Goal: Task Accomplishment & Management: Manage account settings

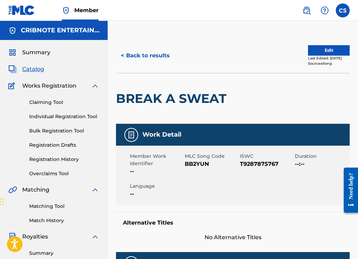
click at [52, 205] on link "Matching Tool" at bounding box center [64, 206] width 70 height 7
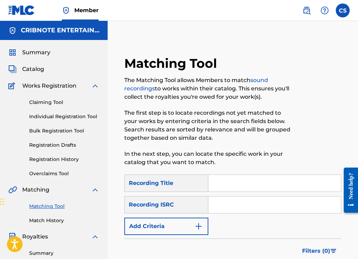
click at [220, 187] on input "Search Form" at bounding box center [274, 183] width 133 height 17
paste input "CHHEDARIMBA"
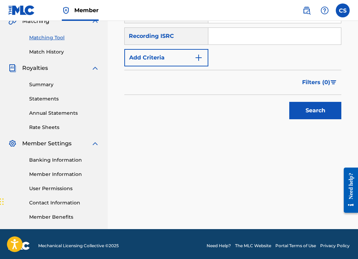
scroll to position [172, 0]
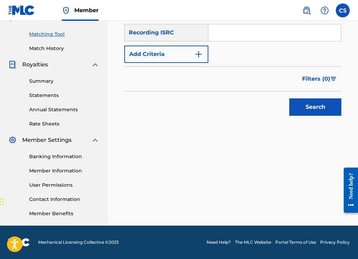
type input "CHHEDARIMBA"
click at [309, 106] on button "Search" at bounding box center [315, 106] width 52 height 17
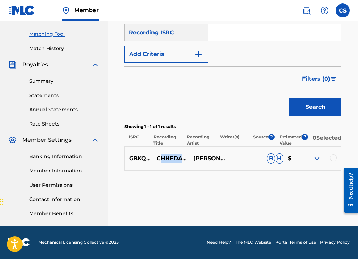
drag, startPoint x: 157, startPoint y: 159, endPoint x: 191, endPoint y: 157, distance: 34.5
click at [189, 157] on p "CHHEDARIMBA - ORIGINAL MIX" at bounding box center [170, 158] width 37 height 8
click at [189, 158] on p "CHHEDARIMBA - ORIGINAL MIX" at bounding box center [170, 158] width 37 height 8
drag, startPoint x: 199, startPoint y: 158, endPoint x: 156, endPoint y: 160, distance: 43.8
click at [156, 160] on p "CHHEDARIMBA - ORIGINAL MIX" at bounding box center [170, 158] width 37 height 8
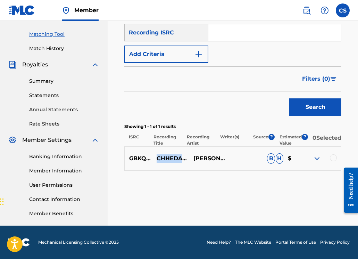
copy p "CHHEDARIMBA"
drag, startPoint x: 130, startPoint y: 162, endPoint x: 172, endPoint y: 164, distance: 42.8
click at [152, 163] on p "GBKQU1236569" at bounding box center [138, 158] width 27 height 8
copy p "GBKQU1236569"
click at [336, 161] on div at bounding box center [333, 157] width 7 height 7
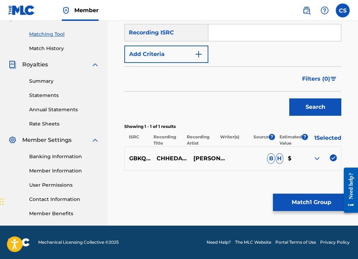
click at [312, 204] on button "Match 1 Group" at bounding box center [311, 202] width 77 height 17
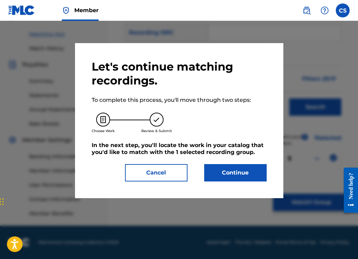
click at [208, 174] on button "Continue" at bounding box center [235, 172] width 63 height 17
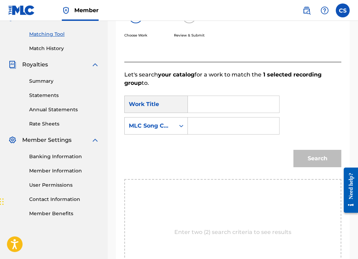
click at [200, 107] on input "Search Form" at bounding box center [234, 104] width 80 height 17
click at [212, 122] on strong "chhed" at bounding box center [209, 119] width 18 height 7
type input "chhedarimba"
click at [212, 124] on input "Search Form" at bounding box center [234, 125] width 80 height 17
paste input "CA9SNF"
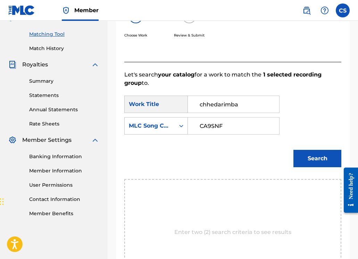
type input "CA9SNF"
click at [314, 158] on button "Search" at bounding box center [318, 158] width 48 height 17
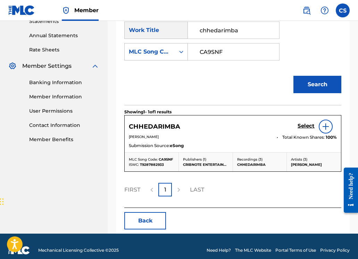
scroll to position [254, 0]
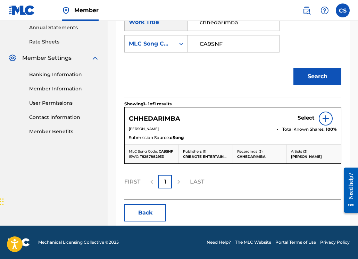
click at [308, 117] on h5 "Select" at bounding box center [306, 118] width 17 height 7
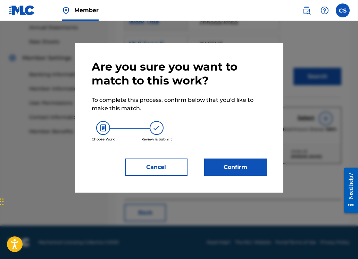
click at [252, 167] on button "Confirm" at bounding box center [235, 166] width 63 height 17
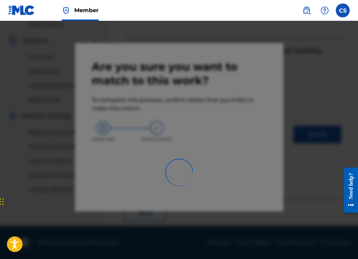
scroll to position [172, 0]
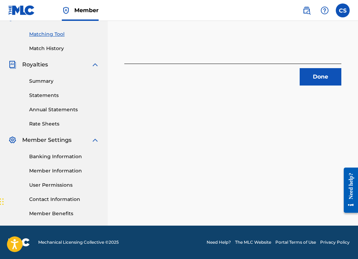
click at [312, 82] on button "Done" at bounding box center [321, 76] width 42 height 17
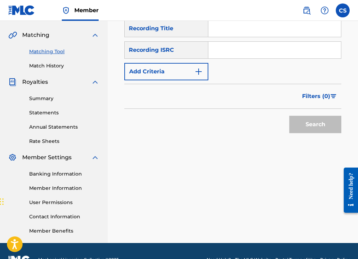
scroll to position [116, 0]
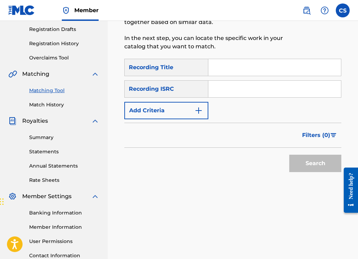
click at [228, 69] on input "Search Form" at bounding box center [274, 67] width 133 height 17
click at [221, 88] on input "Search Form" at bounding box center [274, 89] width 133 height 17
paste input "GBKQU1236569"
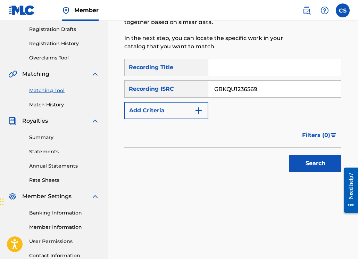
type input "GBKQU1236569"
click at [305, 163] on button "Search" at bounding box center [315, 163] width 52 height 17
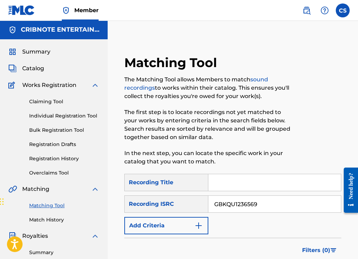
scroll to position [0, 0]
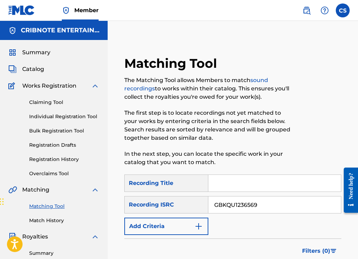
click at [32, 68] on span "Catalog" at bounding box center [33, 69] width 22 height 8
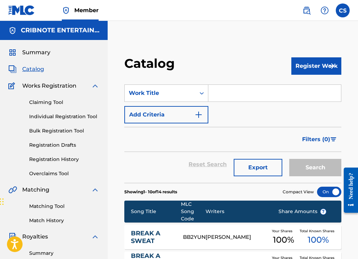
click at [226, 88] on input "Search Form" at bounding box center [274, 93] width 133 height 17
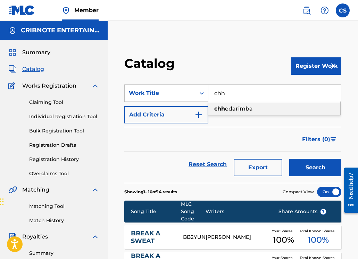
click at [232, 108] on span "edarimba" at bounding box center [239, 108] width 28 height 7
type input "chhedarimba"
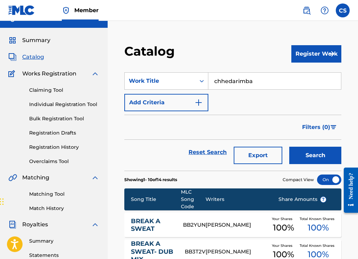
click at [301, 156] on button "Search" at bounding box center [315, 155] width 52 height 17
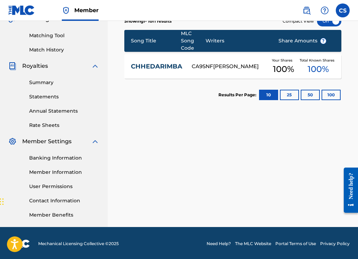
scroll to position [171, 0]
click at [168, 66] on link "CHHEDARIMBA" at bounding box center [156, 67] width 51 height 8
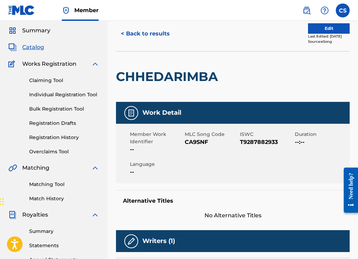
scroll to position [15, 0]
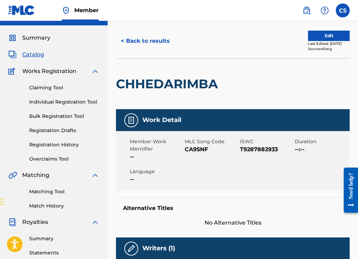
click at [46, 194] on link "Matching Tool" at bounding box center [64, 191] width 70 height 7
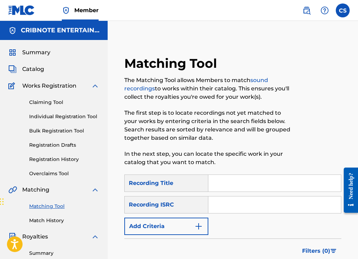
click at [232, 185] on input "Search Form" at bounding box center [274, 183] width 133 height 17
paste input "BASIC STEPS"
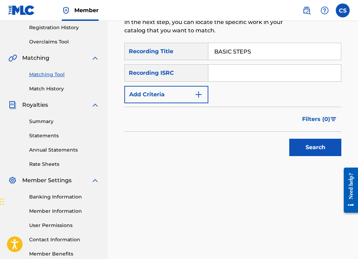
scroll to position [146, 0]
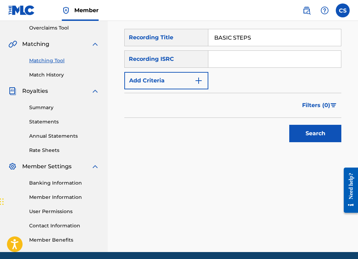
type input "BASIC STEPS"
click at [200, 79] on img "Search Form" at bounding box center [199, 80] width 8 height 8
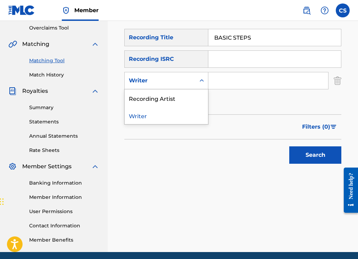
click at [200, 82] on icon "Search Form" at bounding box center [201, 80] width 7 height 7
click at [194, 95] on div "Recording Artist" at bounding box center [166, 97] width 83 height 17
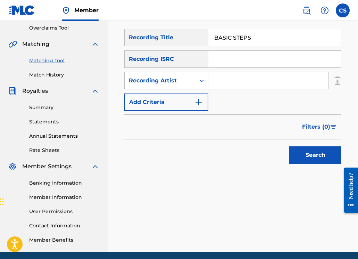
click at [219, 81] on input "Search Form" at bounding box center [268, 80] width 120 height 17
type input "[PERSON_NAME]"
click at [304, 153] on button "Search" at bounding box center [315, 154] width 52 height 17
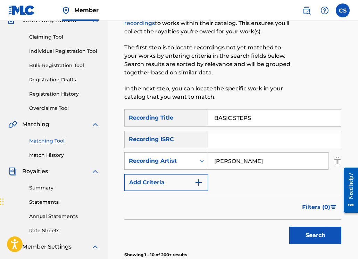
scroll to position [0, 0]
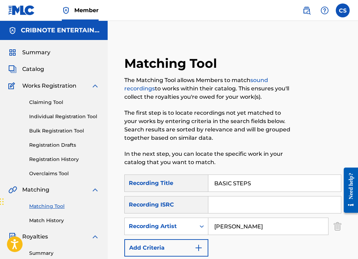
click at [30, 69] on span "Catalog" at bounding box center [33, 69] width 22 height 8
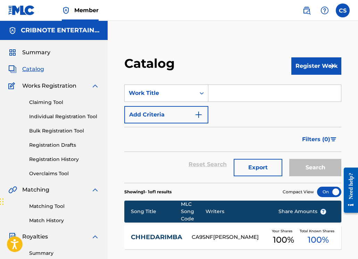
click at [234, 97] on input "Search Form" at bounding box center [274, 93] width 133 height 17
paste input "BASIC STEPS"
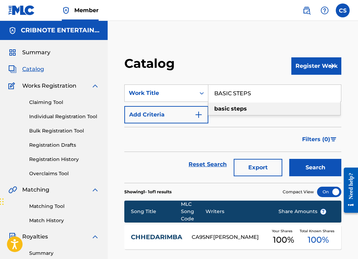
click at [231, 110] on span "Search Form" at bounding box center [230, 108] width 1 height 7
type input "basic steps"
drag, startPoint x: 311, startPoint y: 163, endPoint x: 303, endPoint y: 159, distance: 9.5
click at [311, 163] on button "Search" at bounding box center [315, 167] width 52 height 17
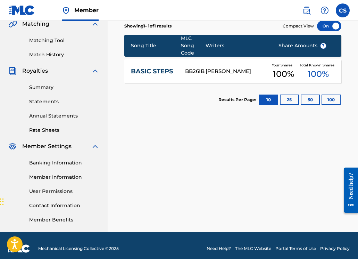
scroll to position [172, 0]
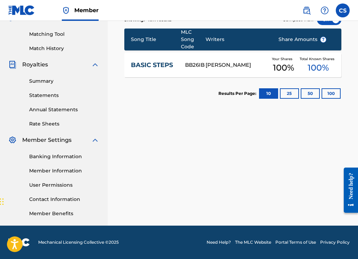
click at [148, 65] on link "BASIC STEPS" at bounding box center [153, 65] width 45 height 8
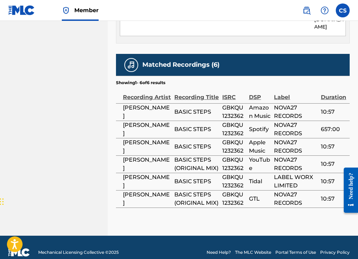
scroll to position [473, 0]
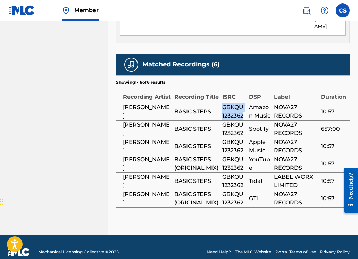
drag, startPoint x: 223, startPoint y: 97, endPoint x: 243, endPoint y: 105, distance: 20.9
click at [243, 105] on span "GBKQU1232362" at bounding box center [233, 111] width 23 height 17
copy span "GBKQU1232362"
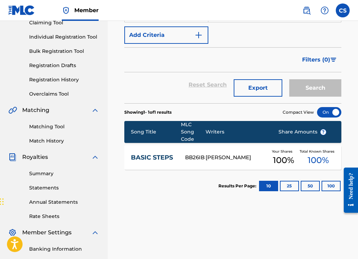
scroll to position [69, 0]
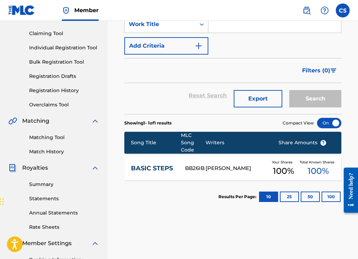
click at [35, 137] on link "Matching Tool" at bounding box center [64, 137] width 70 height 7
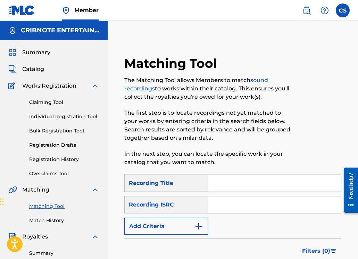
paste input "PUMP THAT GAS"
type input "PUMP THAT GAS"
click at [194, 227] on button "Add Criteria" at bounding box center [166, 226] width 84 height 17
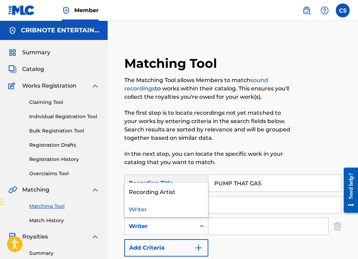
click at [189, 224] on div "Writer" at bounding box center [160, 226] width 63 height 8
click at [178, 194] on div "Recording Artist" at bounding box center [166, 190] width 83 height 17
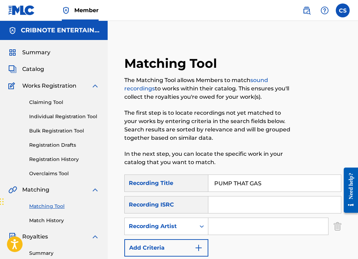
click at [236, 224] on input "Search Form" at bounding box center [268, 226] width 120 height 17
type input "[PERSON_NAME]"
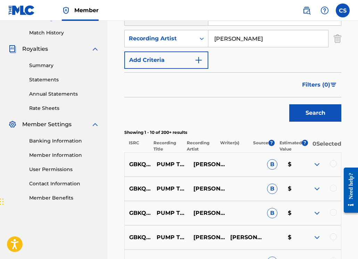
scroll to position [193, 0]
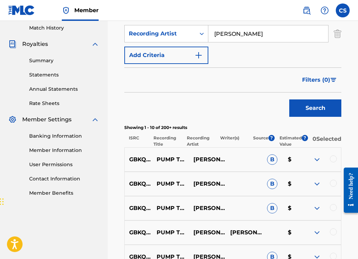
click at [307, 105] on button "Search" at bounding box center [315, 107] width 52 height 17
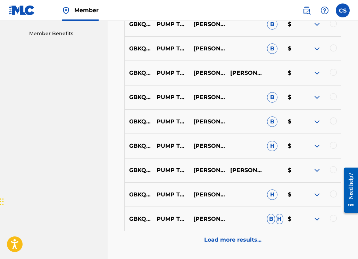
scroll to position [370, 0]
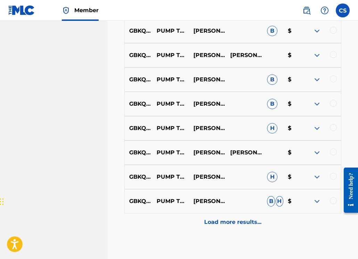
click at [220, 223] on p "Load more results..." at bounding box center [232, 222] width 57 height 8
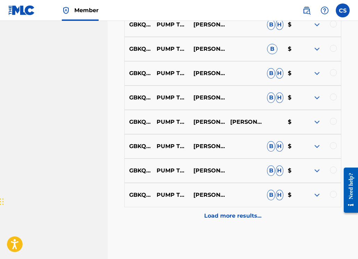
scroll to position [630, 0]
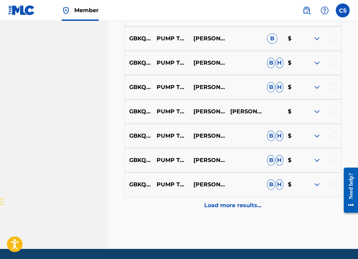
click at [200, 208] on div "Load more results..." at bounding box center [232, 205] width 217 height 17
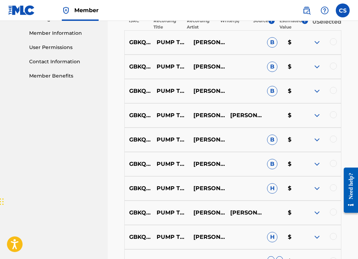
scroll to position [187, 0]
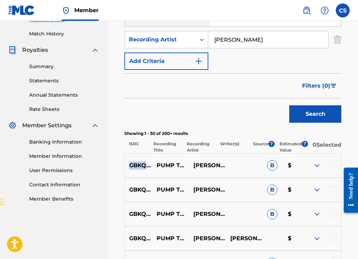
drag, startPoint x: 130, startPoint y: 171, endPoint x: 174, endPoint y: 171, distance: 43.8
click at [152, 170] on p "GBKQU1588454" at bounding box center [138, 165] width 27 height 8
copy p "GBKQU1588454"
drag, startPoint x: 130, startPoint y: 195, endPoint x: 173, endPoint y: 194, distance: 43.4
click at [152, 194] on p "GBKQU1588455" at bounding box center [138, 190] width 27 height 8
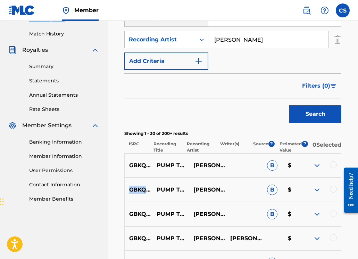
copy p "GBKQU1588455"
drag, startPoint x: 130, startPoint y: 219, endPoint x: 173, endPoint y: 221, distance: 42.8
click at [152, 218] on p "GBKQU1588452" at bounding box center [138, 214] width 27 height 8
copy p "GBKQU1588452"
drag, startPoint x: 130, startPoint y: 244, endPoint x: 172, endPoint y: 245, distance: 41.7
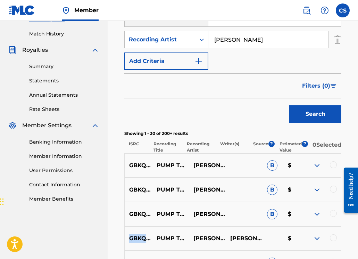
click at [152, 243] on p "GBKQU1570215" at bounding box center [138, 238] width 27 height 8
copy p "GBKQU1570215"
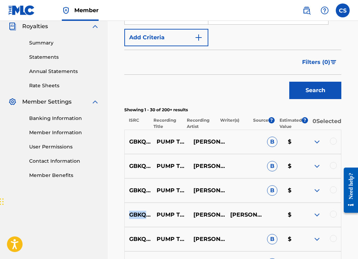
scroll to position [212, 0]
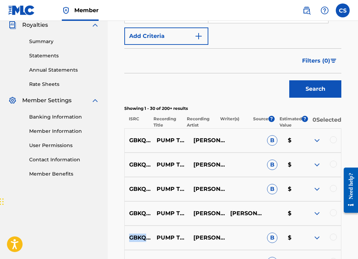
drag, startPoint x: 130, startPoint y: 241, endPoint x: 173, endPoint y: 244, distance: 42.8
click at [152, 242] on p "GBKQU1588451" at bounding box center [138, 238] width 27 height 8
copy p "GBKQU1588451"
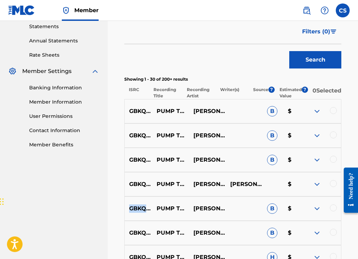
scroll to position [243, 0]
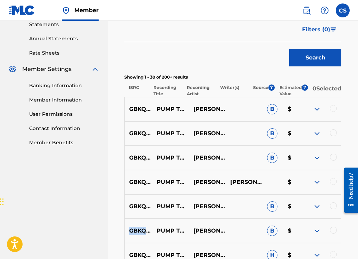
drag, startPoint x: 130, startPoint y: 236, endPoint x: 173, endPoint y: 236, distance: 43.1
click at [152, 235] on p "GBKQU1588453" at bounding box center [138, 231] width 27 height 8
copy p "GBKQU1588453"
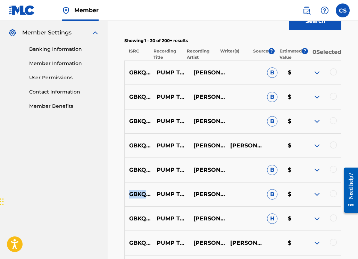
scroll to position [280, 0]
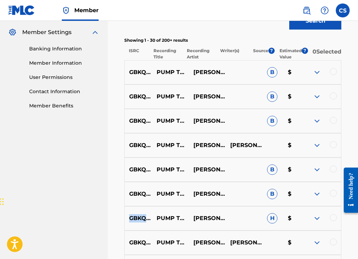
drag, startPoint x: 129, startPoint y: 223, endPoint x: 172, endPoint y: 223, distance: 42.7
click at [152, 222] on p "GBKQU1588451" at bounding box center [138, 218] width 27 height 8
copy p "GBKQU1588451"
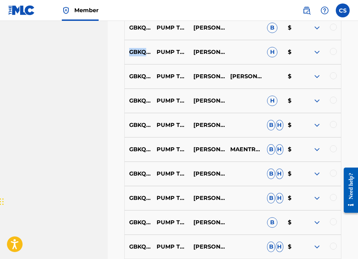
scroll to position [446, 0]
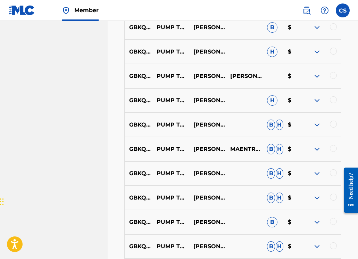
drag, startPoint x: 146, startPoint y: 248, endPoint x: 147, endPoint y: 244, distance: 3.5
click at [146, 247] on p "GBKQU1588452" at bounding box center [138, 246] width 27 height 8
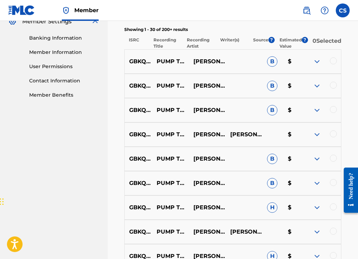
scroll to position [290, 0]
drag, startPoint x: 130, startPoint y: 66, endPoint x: 173, endPoint y: 66, distance: 43.4
click at [152, 66] on p "GBKQU1588454" at bounding box center [138, 61] width 27 height 8
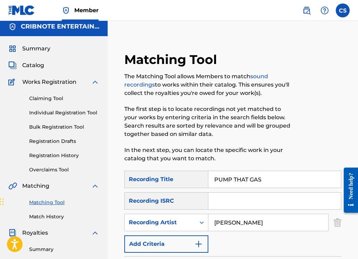
scroll to position [68, 0]
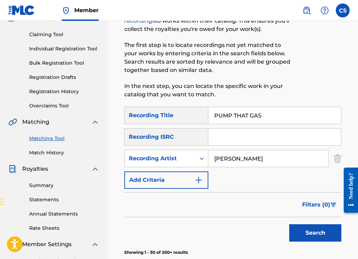
click at [225, 138] on input "Search Form" at bounding box center [274, 137] width 133 height 17
paste input "GBKQU1588454"
type input "GBKQU1588454"
drag, startPoint x: 249, startPoint y: 158, endPoint x: 206, endPoint y: 158, distance: 43.1
click at [206, 158] on div "SearchWithCriteria8b3bb85e-0dc7-45c5-a0ea-4af16e188693 Recording Artist [PERSON…" at bounding box center [232, 158] width 217 height 17
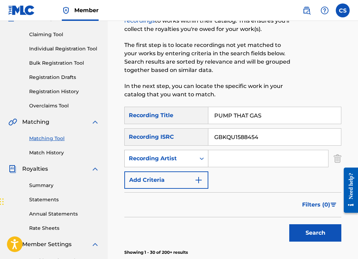
click at [289, 224] on button "Search" at bounding box center [315, 232] width 52 height 17
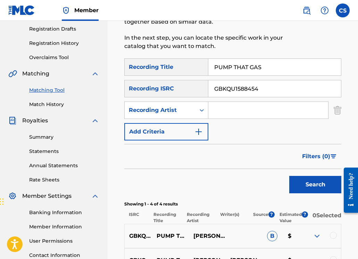
scroll to position [116, 0]
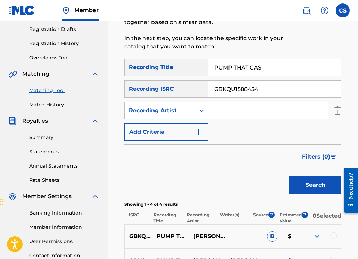
drag, startPoint x: 276, startPoint y: 91, endPoint x: 207, endPoint y: 88, distance: 68.9
click at [207, 88] on div "SearchWithCriteria36b9cca9-f150-4992-b396-df602ed11870 Recording ISRC GBKQU1588…" at bounding box center [232, 88] width 217 height 17
type input "="
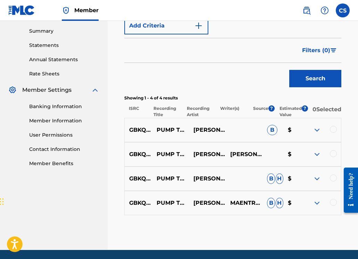
scroll to position [251, 0]
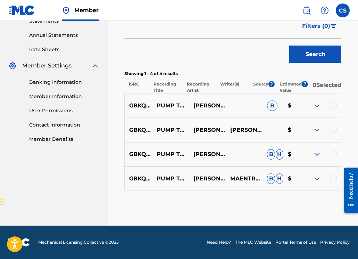
drag, startPoint x: 130, startPoint y: 107, endPoint x: 127, endPoint y: 108, distance: 3.6
click at [129, 108] on p "GBKQU1588454" at bounding box center [138, 105] width 27 height 8
drag, startPoint x: 129, startPoint y: 106, endPoint x: 173, endPoint y: 107, distance: 43.8
click at [152, 107] on p "GBKQU1588454" at bounding box center [138, 105] width 27 height 8
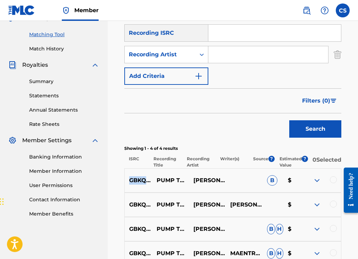
scroll to position [120, 0]
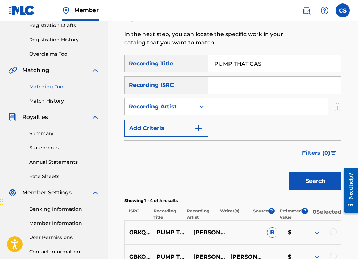
click at [221, 81] on input "Search Form" at bounding box center [274, 85] width 133 height 17
paste input "GBKQU1588454"
click at [289, 172] on button "Search" at bounding box center [315, 180] width 52 height 17
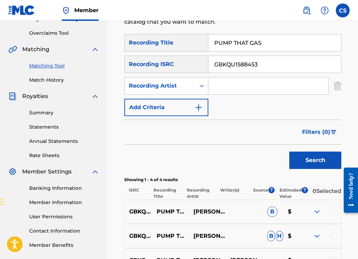
scroll to position [140, 0]
click at [289, 152] on button "Search" at bounding box center [315, 160] width 52 height 17
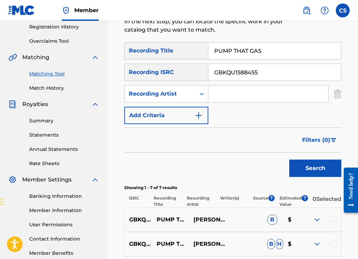
scroll to position [68, 0]
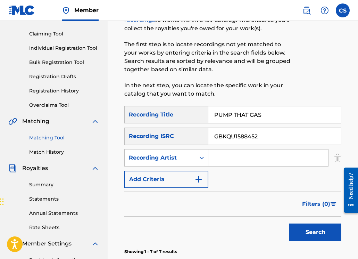
type input "GBKQU1588452"
click at [289, 223] on button "Search" at bounding box center [315, 231] width 52 height 17
click at [324, 233] on button "Search" at bounding box center [315, 231] width 52 height 17
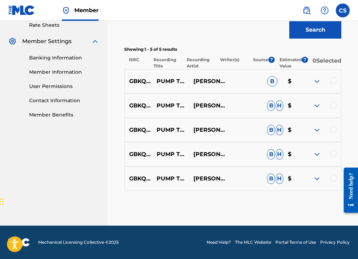
scroll to position [272, 0]
click at [333, 83] on div at bounding box center [333, 80] width 7 height 7
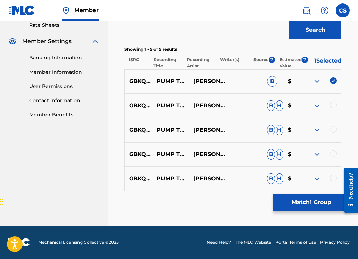
click at [331, 108] on div at bounding box center [333, 104] width 7 height 7
click at [334, 133] on div at bounding box center [333, 129] width 7 height 7
drag, startPoint x: 333, startPoint y: 158, endPoint x: 336, endPoint y: 163, distance: 6.3
click at [333, 157] on div at bounding box center [333, 153] width 7 height 7
click at [336, 181] on div at bounding box center [333, 177] width 7 height 7
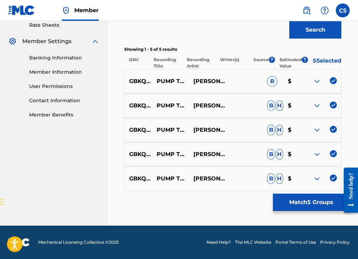
click at [306, 200] on button "Match 5 Groups" at bounding box center [311, 202] width 77 height 17
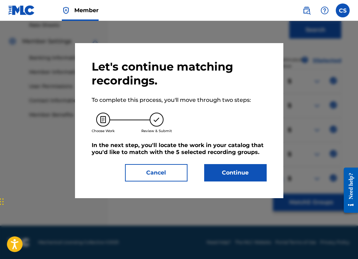
click at [228, 170] on button "Continue" at bounding box center [235, 172] width 63 height 17
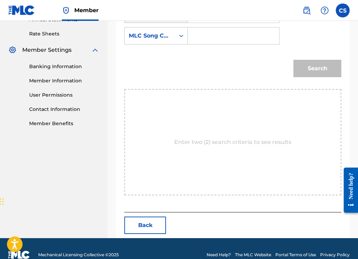
scroll to position [262, 0]
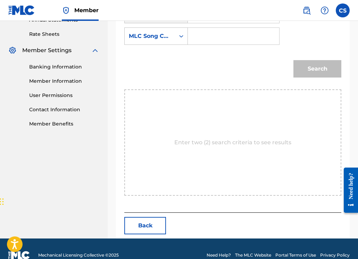
click at [202, 38] on input "Search Form" at bounding box center [234, 36] width 80 height 17
paste input "PF8AOA"
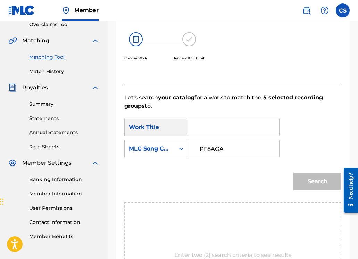
scroll to position [125, 0]
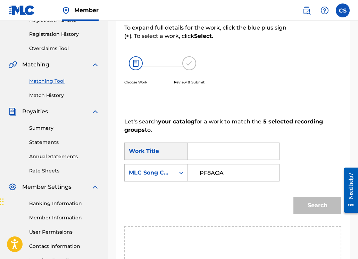
type input "PF8AOA"
click at [212, 153] on input "Search Form" at bounding box center [234, 151] width 80 height 17
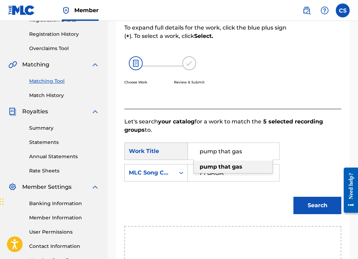
type input "pump that gas"
click at [224, 168] on strong "that" at bounding box center [225, 166] width 12 height 7
click at [313, 204] on button "Search" at bounding box center [318, 205] width 48 height 17
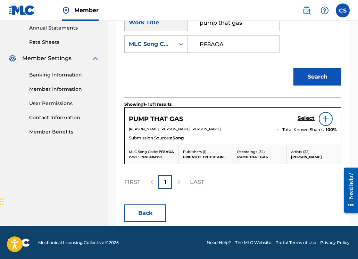
scroll to position [254, 0]
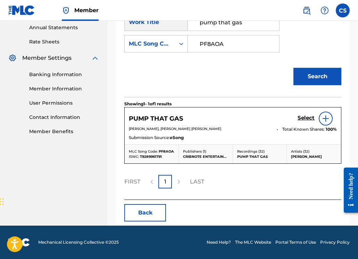
click at [301, 118] on h5 "Select" at bounding box center [306, 118] width 17 height 7
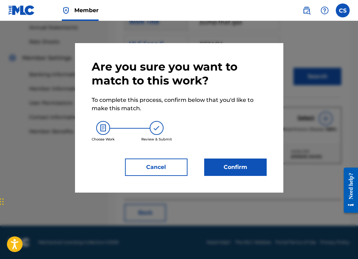
click at [248, 171] on button "Confirm" at bounding box center [235, 166] width 63 height 17
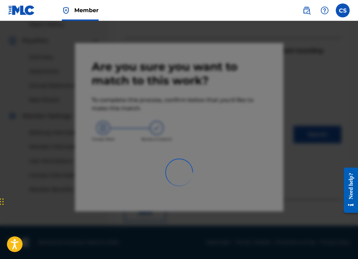
scroll to position [172, 0]
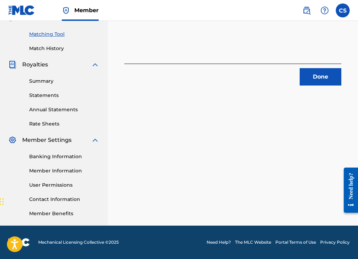
click at [315, 79] on button "Done" at bounding box center [321, 76] width 42 height 17
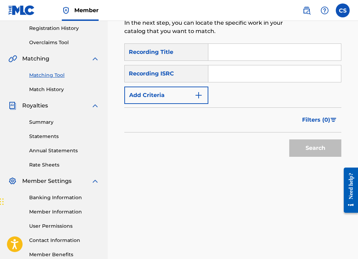
scroll to position [131, 0]
click at [217, 78] on input "Search Form" at bounding box center [274, 73] width 133 height 17
paste input "GBKQU1570215"
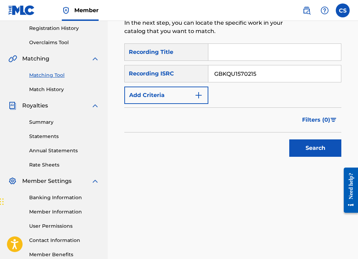
type input "GBKQU1570215"
click at [316, 148] on button "Search" at bounding box center [315, 147] width 52 height 17
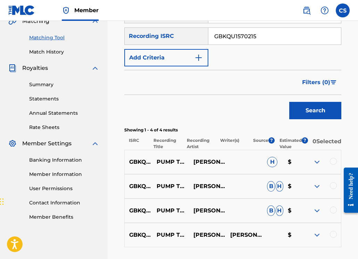
scroll to position [229, 0]
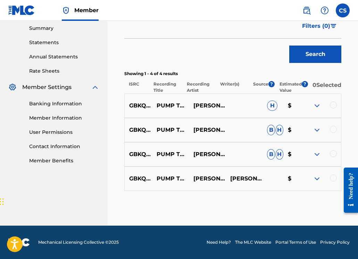
click at [331, 107] on div at bounding box center [333, 104] width 7 height 7
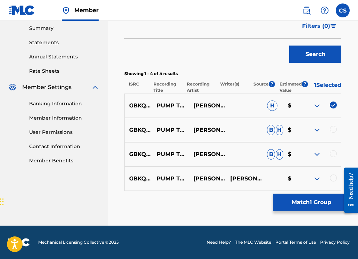
click at [334, 130] on div at bounding box center [333, 129] width 7 height 7
drag, startPoint x: 333, startPoint y: 157, endPoint x: 333, endPoint y: 169, distance: 12.2
click at [333, 157] on div at bounding box center [333, 153] width 7 height 7
click at [335, 183] on div "GBKQU1570215 PUMP THAT GAS [PERSON_NAME],[PERSON_NAME] [PERSON_NAME], [PERSON_N…" at bounding box center [232, 178] width 217 height 24
click at [334, 174] on div "GBKQU1570215 PUMP THAT GAS [PERSON_NAME],[PERSON_NAME] [PERSON_NAME], [PERSON_N…" at bounding box center [232, 178] width 217 height 24
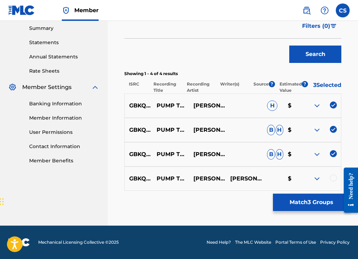
click at [335, 177] on div at bounding box center [333, 177] width 7 height 7
click at [324, 205] on button "Match 4 Groups" at bounding box center [311, 202] width 77 height 17
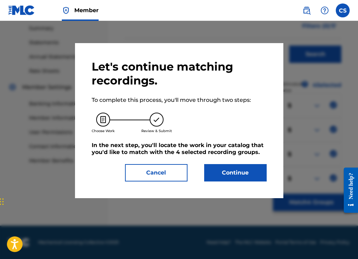
click at [227, 173] on button "Continue" at bounding box center [235, 172] width 63 height 17
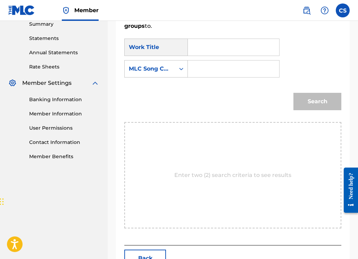
click at [206, 73] on input "Search Form" at bounding box center [234, 68] width 80 height 17
click at [202, 51] on input "Search Form" at bounding box center [234, 47] width 80 height 17
click at [211, 62] on strong "pump" at bounding box center [208, 62] width 17 height 7
type input "pump that gas"
click at [211, 70] on input "Search Form" at bounding box center [234, 68] width 80 height 17
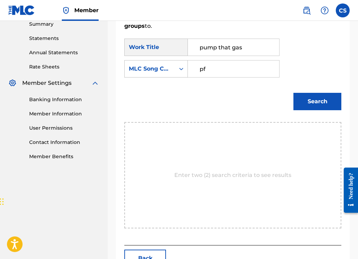
type input "PF8AOA"
click at [322, 100] on button "Search" at bounding box center [318, 101] width 48 height 17
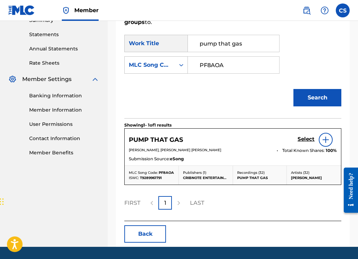
scroll to position [240, 0]
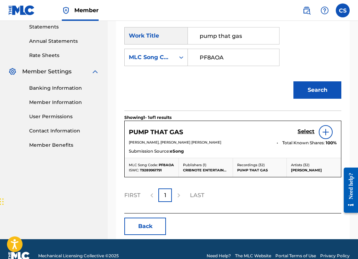
click at [305, 131] on h5 "Select" at bounding box center [306, 131] width 17 height 7
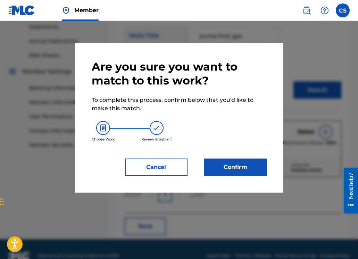
click at [244, 163] on button "Confirm" at bounding box center [235, 166] width 63 height 17
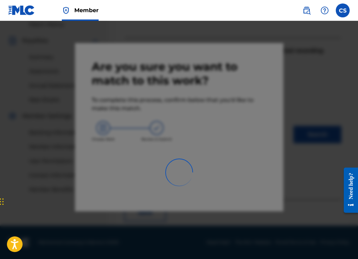
scroll to position [172, 0]
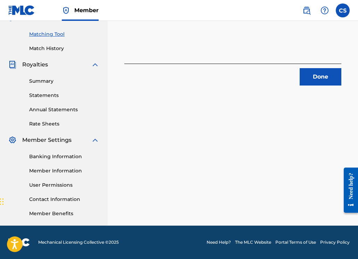
click at [311, 76] on button "Done" at bounding box center [321, 76] width 42 height 17
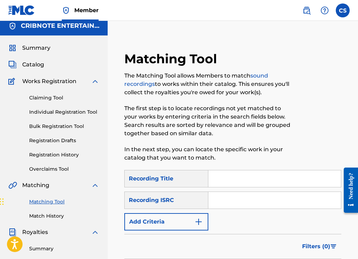
scroll to position [0, 0]
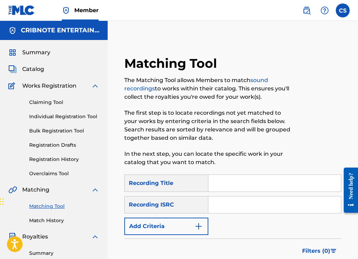
click at [225, 183] on input "Search Form" at bounding box center [274, 183] width 133 height 17
paste input "BOUZOUKI"
type input "BOUZOUKI"
click at [226, 206] on input "Search Form" at bounding box center [274, 204] width 133 height 17
type input "[PERSON_NAME]"
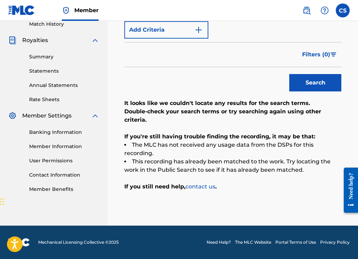
scroll to position [152, 0]
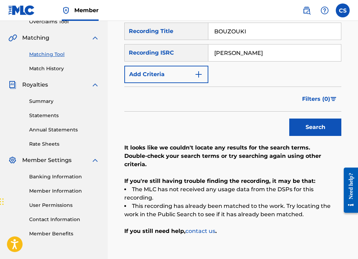
click at [298, 131] on button "Search" at bounding box center [315, 126] width 52 height 17
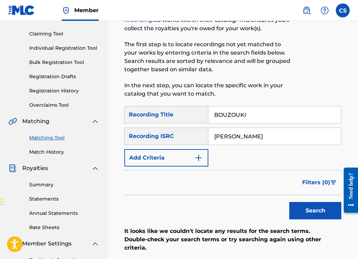
scroll to position [64, 0]
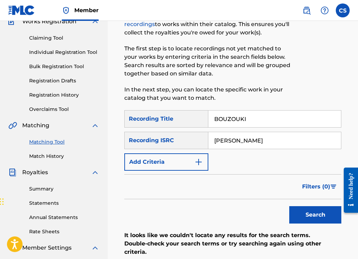
drag, startPoint x: 256, startPoint y: 141, endPoint x: 213, endPoint y: 138, distance: 42.9
click at [214, 137] on input "[PERSON_NAME]" at bounding box center [274, 140] width 133 height 17
click at [303, 221] on button "Search" at bounding box center [315, 214] width 52 height 17
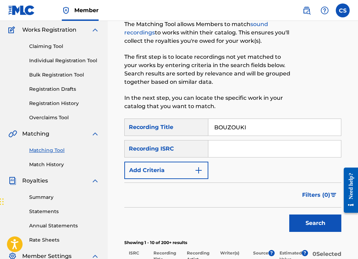
scroll to position [22, 0]
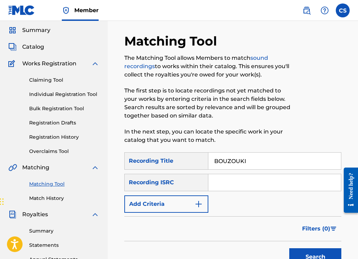
click at [194, 208] on button "Add Criteria" at bounding box center [166, 203] width 84 height 17
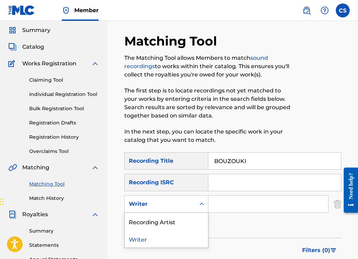
click at [204, 204] on icon "Search Form" at bounding box center [201, 203] width 7 height 7
click at [189, 221] on div "Recording Artist" at bounding box center [166, 221] width 83 height 17
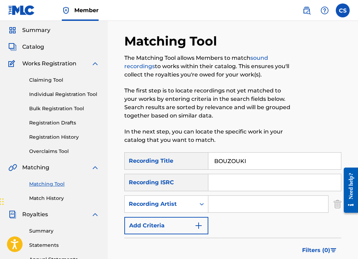
click at [230, 202] on input "Search Form" at bounding box center [268, 204] width 120 height 17
type input "[PERSON_NAME]"
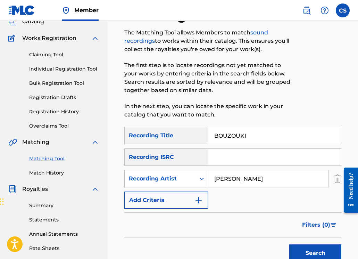
scroll to position [154, 0]
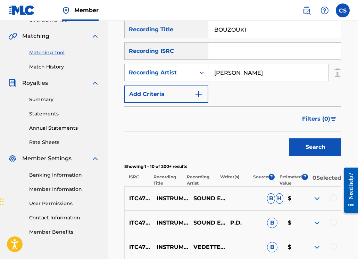
click at [311, 146] on button "Search" at bounding box center [315, 146] width 52 height 17
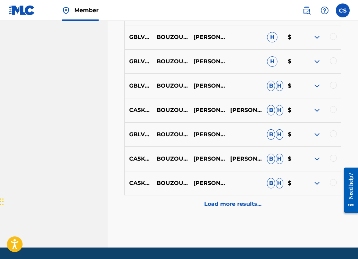
scroll to position [414, 0]
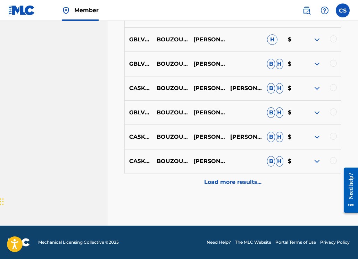
click at [234, 181] on p "Load more results..." at bounding box center [232, 182] width 57 height 8
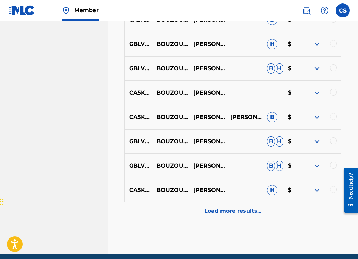
scroll to position [657, 0]
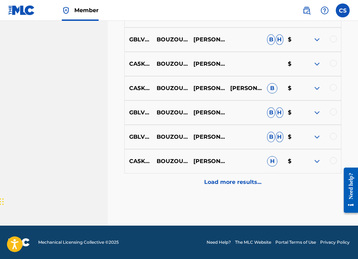
click at [216, 178] on p "Load more results..." at bounding box center [232, 182] width 57 height 8
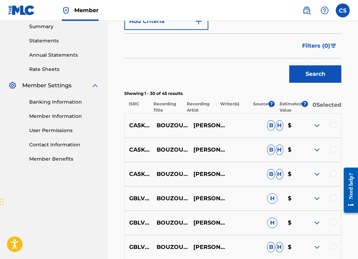
scroll to position [187, 0]
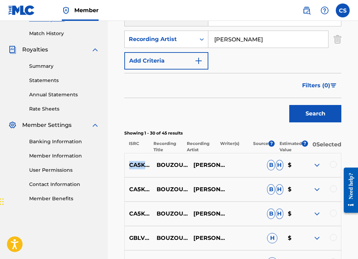
drag, startPoint x: 130, startPoint y: 169, endPoint x: 170, endPoint y: 171, distance: 40.0
click at [152, 169] on p "CA5KR1718597" at bounding box center [138, 165] width 27 height 8
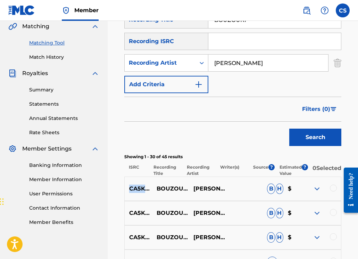
scroll to position [36, 0]
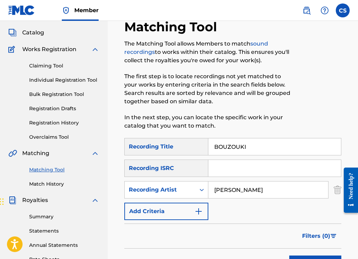
click at [221, 171] on input "Search Form" at bounding box center [274, 168] width 133 height 17
paste input "CA5KR1718597"
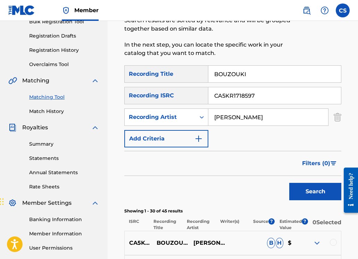
scroll to position [138, 0]
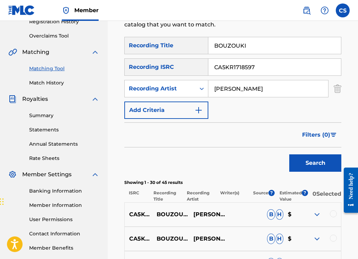
type input "CA5KR1718597"
click at [313, 163] on button "Search" at bounding box center [315, 162] width 52 height 17
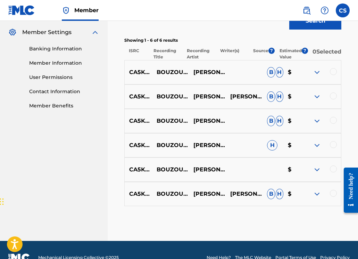
scroll to position [279, 0]
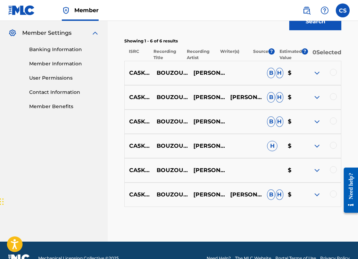
click at [334, 76] on div at bounding box center [333, 72] width 7 height 7
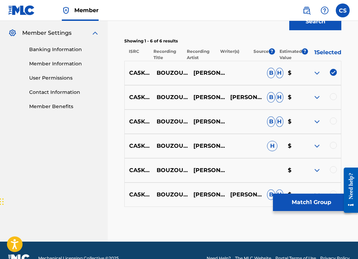
click at [335, 99] on div at bounding box center [333, 96] width 7 height 7
click at [331, 121] on div "CA5KR1718597 BOUZOUKI FT. [PERSON_NAME] (RHYTHMDB MAIN MIX) [PERSON_NAME] [PERS…" at bounding box center [232, 121] width 217 height 24
click at [331, 126] on div at bounding box center [322, 121] width 37 height 8
click at [333, 124] on div at bounding box center [333, 120] width 7 height 7
click at [333, 146] on div "CA5KR1718597 BOUZOUKI FT. [PERSON_NAME] (RHYTHMDB MAIN MIX) [PERSON_NAME]|[PERS…" at bounding box center [232, 146] width 217 height 24
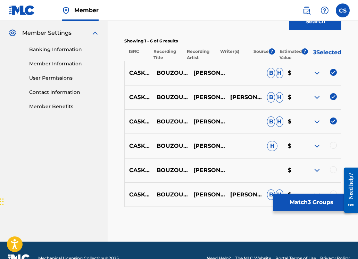
click at [334, 149] on div at bounding box center [333, 145] width 7 height 7
click at [335, 173] on div at bounding box center [333, 169] width 7 height 7
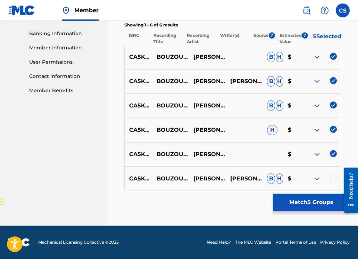
scroll to position [299, 0]
click at [332, 176] on div at bounding box center [333, 177] width 7 height 7
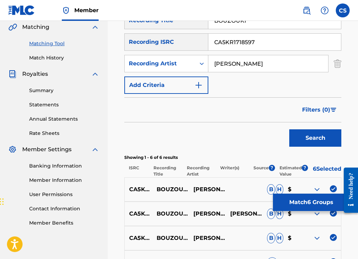
scroll to position [114, 0]
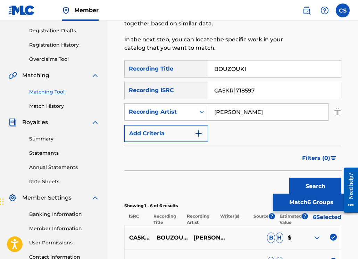
drag, startPoint x: 259, startPoint y: 90, endPoint x: 215, endPoint y: 91, distance: 43.8
click at [215, 91] on input "CA5KR1718597" at bounding box center [274, 90] width 133 height 17
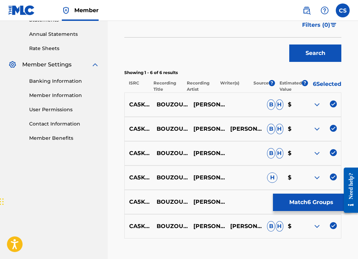
scroll to position [248, 0]
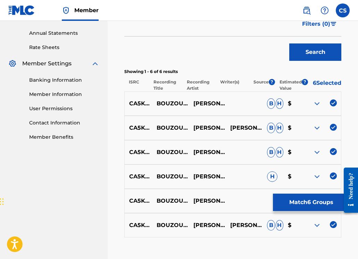
click at [286, 201] on button "Match 6 Groups" at bounding box center [311, 202] width 77 height 17
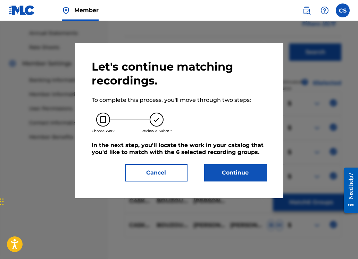
click at [231, 170] on button "Continue" at bounding box center [235, 172] width 63 height 17
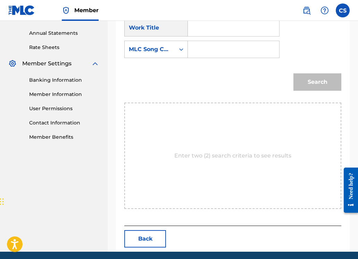
click at [199, 50] on input "Search Form" at bounding box center [234, 49] width 80 height 17
paste input "BB3TVT"
type input "BB3TVT"
click at [205, 32] on input "Search Form" at bounding box center [234, 27] width 80 height 17
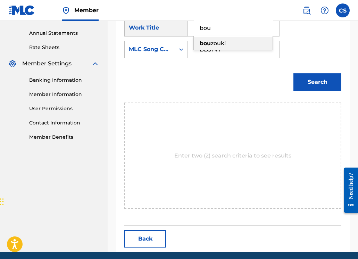
click at [213, 42] on span "zouki" at bounding box center [218, 43] width 15 height 7
type input "bouzouki"
click at [308, 79] on button "Search" at bounding box center [318, 81] width 48 height 17
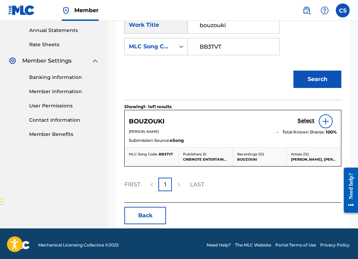
scroll to position [254, 0]
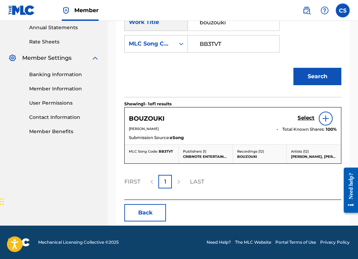
click at [305, 120] on h5 "Select" at bounding box center [306, 118] width 17 height 7
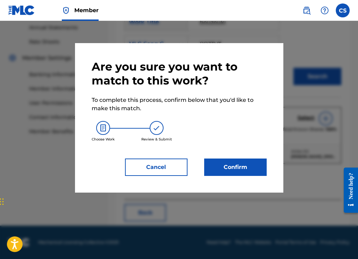
click at [244, 165] on button "Confirm" at bounding box center [235, 166] width 63 height 17
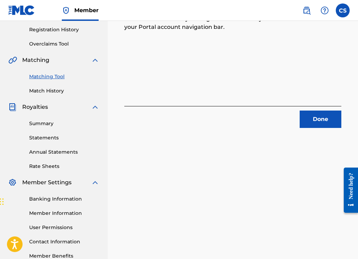
scroll to position [104, 0]
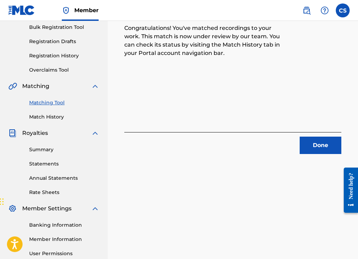
click at [310, 148] on button "Done" at bounding box center [321, 145] width 42 height 17
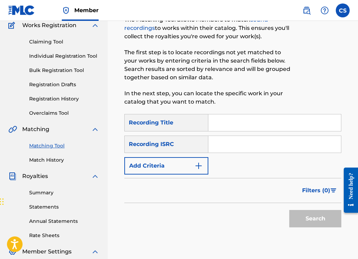
scroll to position [58, 0]
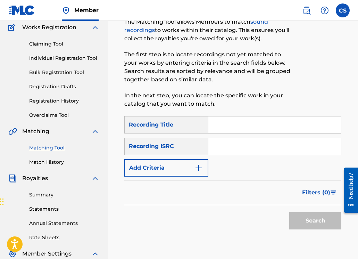
click at [226, 128] on input "Search Form" at bounding box center [274, 124] width 133 height 17
type input "BOUZOUKI"
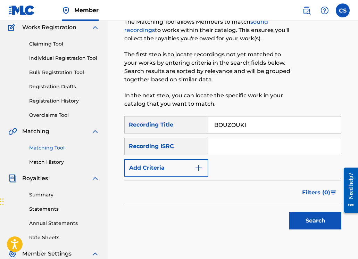
click at [195, 172] on img "Search Form" at bounding box center [199, 168] width 8 height 8
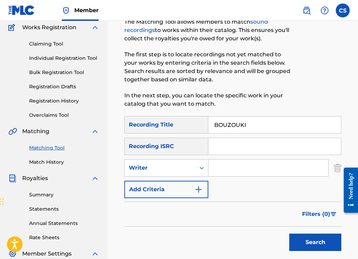
click at [213, 170] on input "Search Form" at bounding box center [268, 167] width 120 height 17
click at [205, 170] on div "Search Form" at bounding box center [202, 168] width 13 height 13
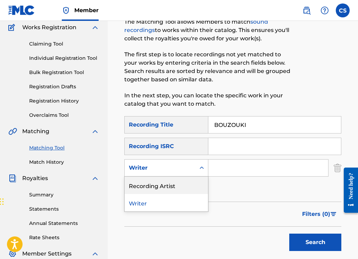
click at [192, 185] on div "Recording Artist" at bounding box center [166, 185] width 83 height 17
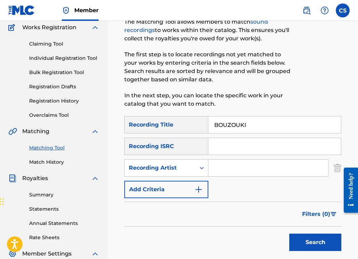
click at [233, 165] on input "Search Form" at bounding box center [268, 167] width 120 height 17
type input "[PERSON_NAME]"
click at [309, 241] on button "Search" at bounding box center [315, 242] width 52 height 17
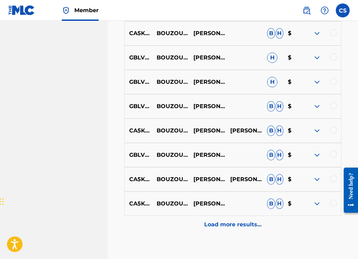
scroll to position [296, 0]
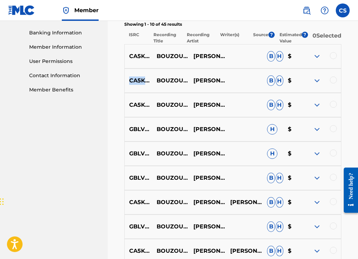
drag, startPoint x: 130, startPoint y: 84, endPoint x: 170, endPoint y: 85, distance: 40.3
click at [152, 85] on p "CA5KR1718598" at bounding box center [138, 80] width 27 height 8
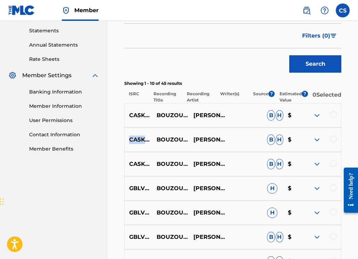
scroll to position [130, 0]
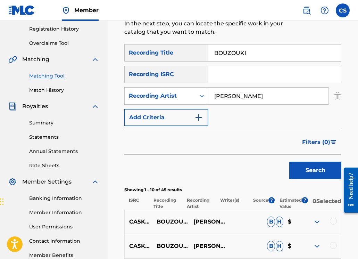
click at [222, 79] on input "Search Form" at bounding box center [274, 74] width 133 height 17
paste input "CA5KR1718598"
type input "CA5KR1718598"
click at [305, 171] on button "Search" at bounding box center [315, 170] width 52 height 17
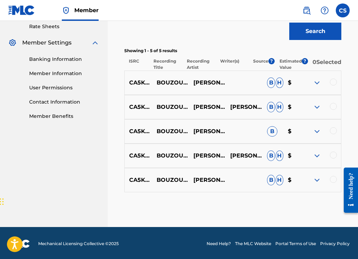
scroll to position [269, 0]
click at [331, 85] on div at bounding box center [333, 82] width 7 height 7
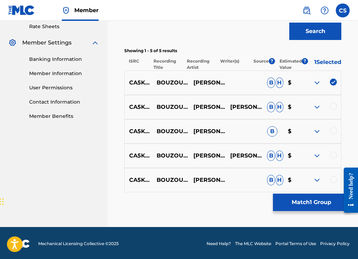
click at [334, 107] on div at bounding box center [333, 106] width 7 height 7
click at [333, 134] on div at bounding box center [333, 130] width 7 height 7
click at [335, 158] on div at bounding box center [333, 155] width 7 height 7
click at [333, 179] on div "CA5KR1718598 BOUZOUKI FT. [PERSON_NAME] ([PERSON_NAME] ARGOS MIX) [PERSON_NAME]…" at bounding box center [232, 180] width 217 height 24
click at [332, 182] on div at bounding box center [333, 179] width 7 height 7
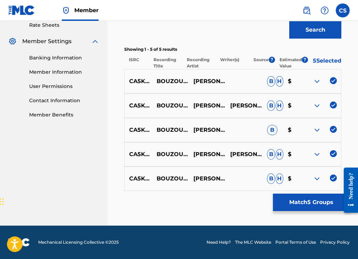
scroll to position [275, 0]
click at [300, 203] on button "Match 5 Groups" at bounding box center [311, 202] width 77 height 17
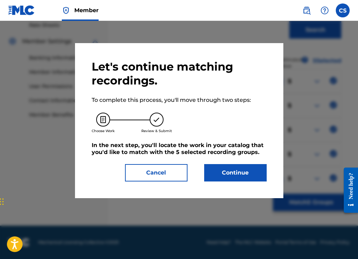
click at [231, 172] on button "Continue" at bounding box center [235, 172] width 63 height 17
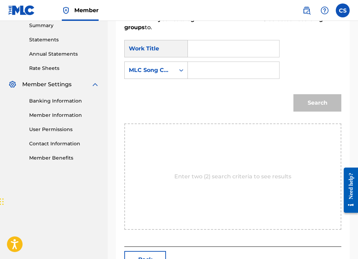
scroll to position [210, 0]
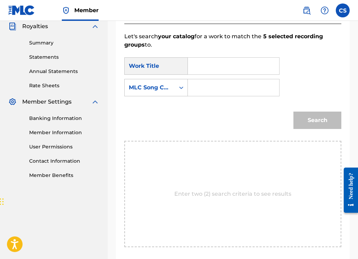
click at [203, 67] on input "Search Form" at bounding box center [234, 66] width 80 height 17
click at [215, 83] on span "zouki" at bounding box center [218, 81] width 15 height 7
type input "bouzouki"
click at [214, 86] on input "Search Form" at bounding box center [234, 87] width 80 height 17
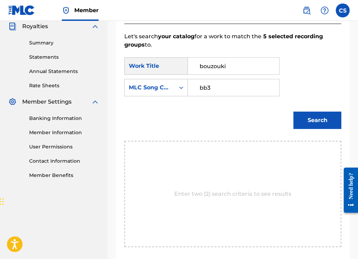
type input "BB3TVT"
click at [312, 117] on button "Search" at bounding box center [318, 120] width 48 height 17
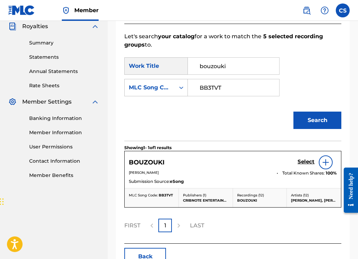
click at [310, 159] on h5 "Select" at bounding box center [306, 161] width 17 height 7
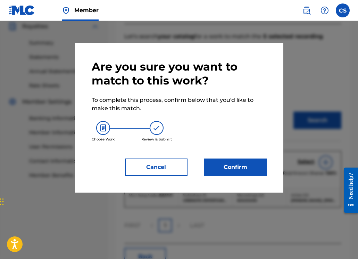
click at [232, 166] on button "Confirm" at bounding box center [235, 166] width 63 height 17
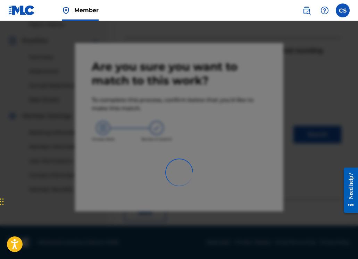
scroll to position [172, 0]
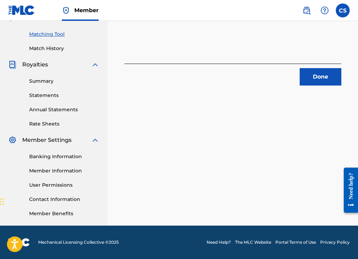
click at [320, 79] on button "Done" at bounding box center [321, 76] width 42 height 17
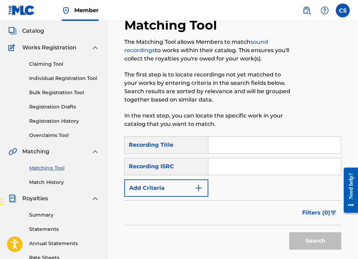
scroll to position [28, 0]
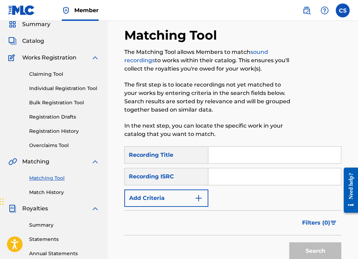
click at [222, 158] on input "Search Form" at bounding box center [274, 155] width 133 height 17
type input "BOUZOUKI"
click at [181, 196] on button "Add Criteria" at bounding box center [166, 197] width 84 height 17
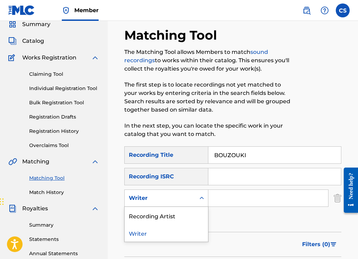
click at [196, 199] on div "Search Form" at bounding box center [202, 198] width 13 height 13
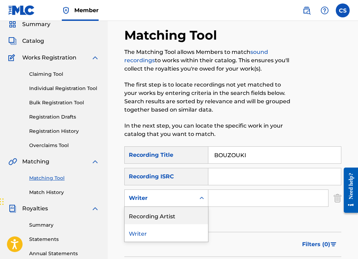
click at [190, 213] on div "Recording Artist" at bounding box center [166, 215] width 83 height 17
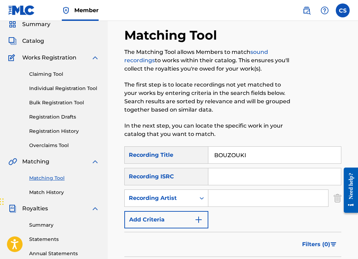
click at [227, 193] on input "Search Form" at bounding box center [268, 198] width 120 height 17
type input "[PERSON_NAME]"
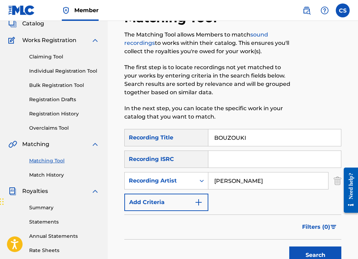
scroll to position [75, 0]
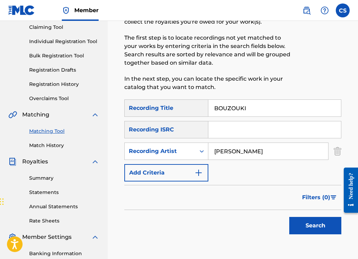
click at [306, 230] on button "Search" at bounding box center [315, 225] width 52 height 17
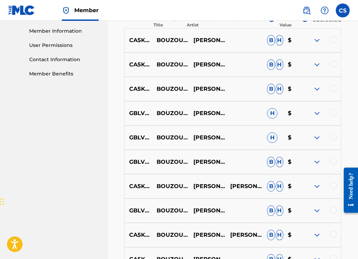
scroll to position [307, 0]
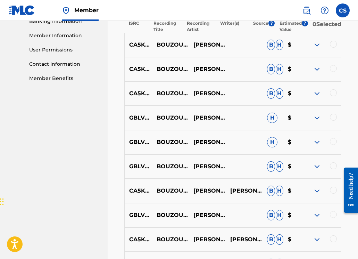
click at [131, 98] on p "CA5KR1718599" at bounding box center [138, 93] width 27 height 8
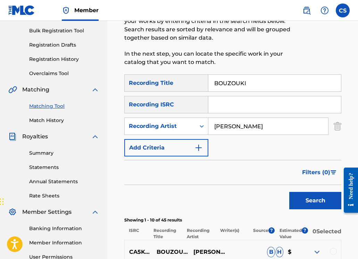
scroll to position [46, 0]
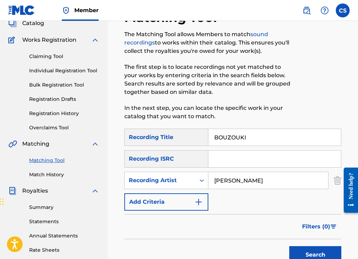
click at [224, 159] on input "Search Form" at bounding box center [274, 158] width 133 height 17
type input "c"
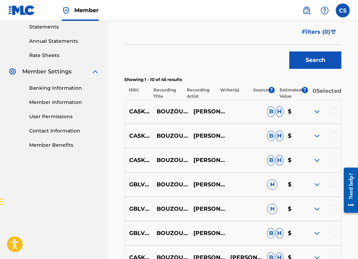
scroll to position [169, 0]
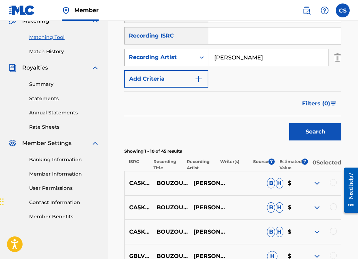
paste input "CA5KR1718598"
type input "CA5KR1718599"
click at [307, 136] on button "Search" at bounding box center [315, 131] width 52 height 17
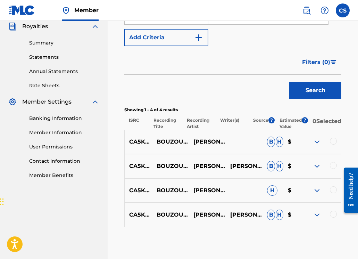
scroll to position [221, 0]
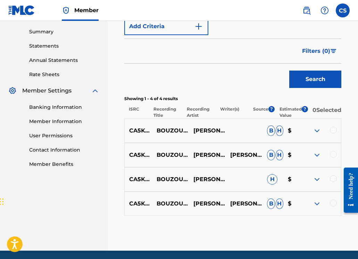
click at [335, 133] on div at bounding box center [333, 129] width 7 height 7
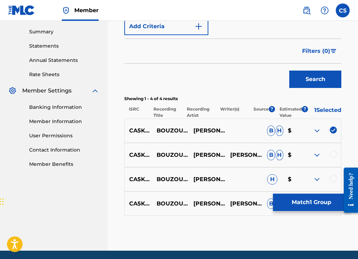
click at [334, 157] on div at bounding box center [333, 154] width 7 height 7
click at [331, 182] on div at bounding box center [333, 178] width 7 height 7
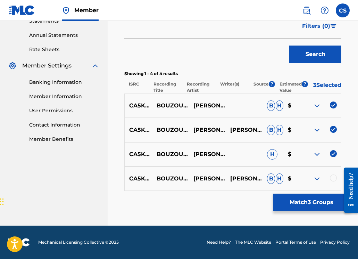
scroll to position [251, 0]
click at [335, 179] on div at bounding box center [333, 177] width 7 height 7
click at [327, 203] on button "Match 4 Groups" at bounding box center [311, 202] width 77 height 17
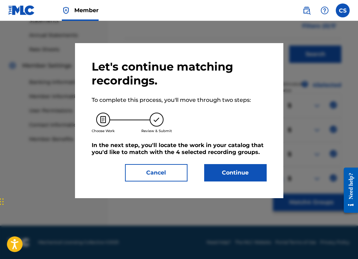
click at [208, 171] on button "Continue" at bounding box center [235, 172] width 63 height 17
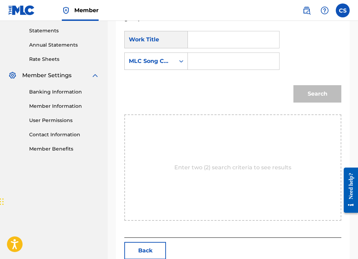
scroll to position [201, 0]
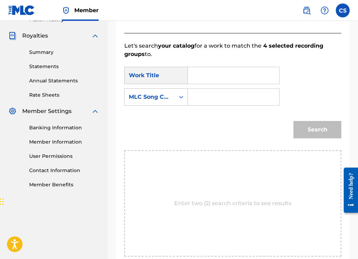
click at [198, 79] on input "Search Form" at bounding box center [234, 75] width 80 height 17
click at [202, 93] on strong "bouz" at bounding box center [207, 91] width 14 height 7
type input "bouzouki"
click at [204, 93] on input "Search Form" at bounding box center [234, 97] width 80 height 17
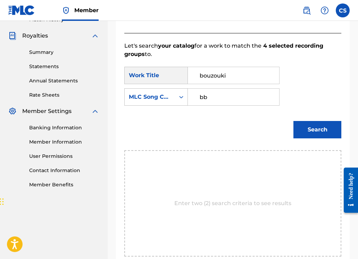
type input "BB3TVT"
click at [298, 128] on button "Search" at bounding box center [318, 129] width 48 height 17
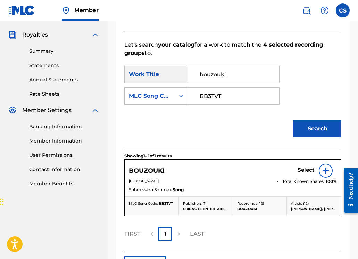
scroll to position [202, 0]
click at [306, 164] on div "Select" at bounding box center [317, 170] width 39 height 14
click at [306, 169] on h5 "Select" at bounding box center [306, 169] width 17 height 7
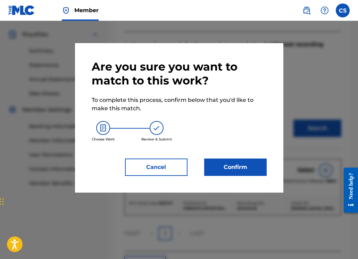
click at [240, 173] on button "Confirm" at bounding box center [235, 166] width 63 height 17
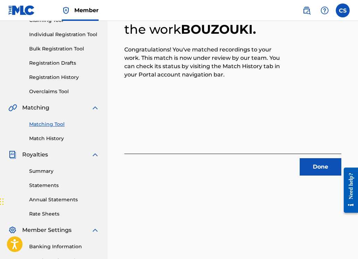
scroll to position [23, 0]
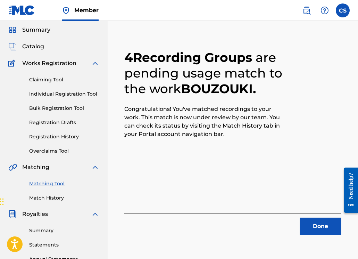
click at [319, 230] on button "Done" at bounding box center [321, 226] width 42 height 17
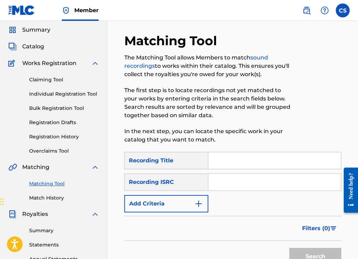
click at [234, 166] on input "Search Form" at bounding box center [274, 160] width 133 height 17
type input "BOUZOUKI"
click at [202, 208] on button "Add Criteria" at bounding box center [166, 203] width 84 height 17
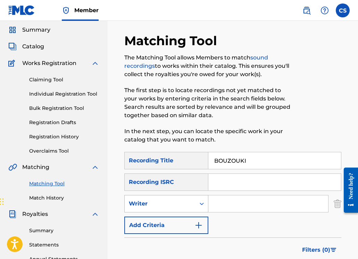
click at [201, 208] on div "Search Form" at bounding box center [202, 203] width 13 height 13
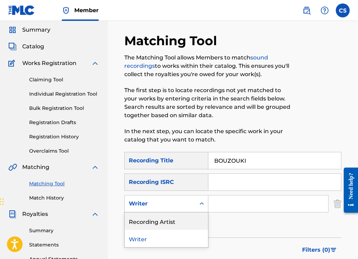
click at [197, 219] on div "Recording Artist" at bounding box center [166, 220] width 83 height 17
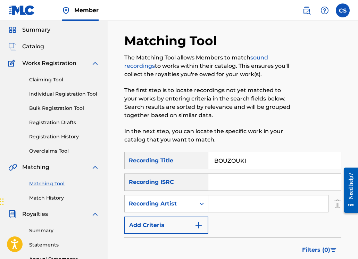
click at [225, 200] on input "Search Form" at bounding box center [268, 203] width 120 height 17
type input "[PERSON_NAME]"
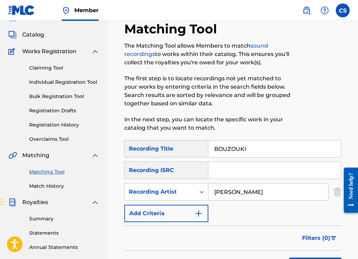
scroll to position [73, 0]
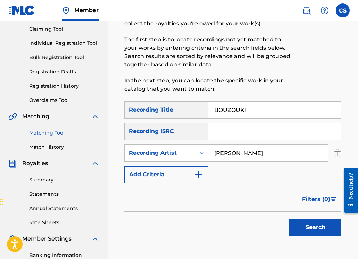
click at [312, 226] on button "Search" at bounding box center [315, 227] width 52 height 17
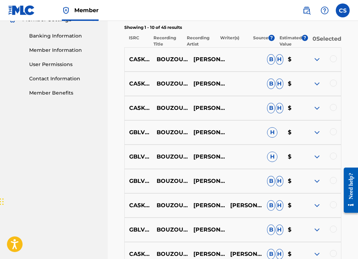
scroll to position [313, 0]
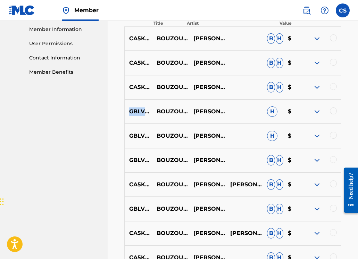
drag, startPoint x: 130, startPoint y: 116, endPoint x: 170, endPoint y: 119, distance: 40.1
click at [152, 116] on p "GBLV61629102" at bounding box center [138, 111] width 27 height 8
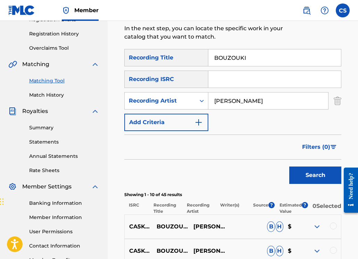
scroll to position [101, 0]
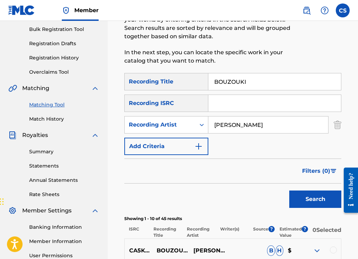
click at [223, 110] on input "Search Form" at bounding box center [274, 103] width 133 height 17
paste input "GBLV61629102"
type input "GBLV61629102"
click at [308, 199] on button "Search" at bounding box center [315, 198] width 52 height 17
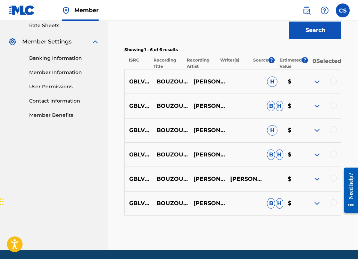
scroll to position [272, 0]
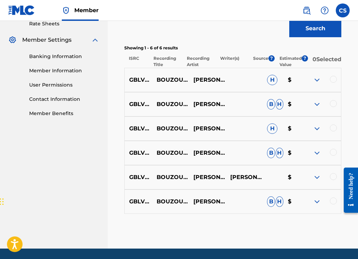
click at [335, 80] on div at bounding box center [333, 79] width 7 height 7
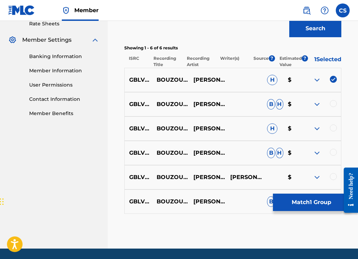
click at [331, 107] on div at bounding box center [333, 103] width 7 height 7
drag, startPoint x: 332, startPoint y: 132, endPoint x: 330, endPoint y: 136, distance: 4.5
click at [332, 131] on div at bounding box center [333, 127] width 7 height 7
click at [329, 157] on div at bounding box center [322, 153] width 37 height 8
click at [333, 156] on div at bounding box center [333, 152] width 7 height 7
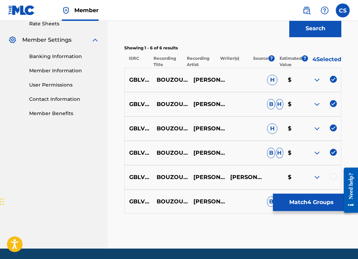
click at [335, 176] on div "GBLV61629102 BOUZOUKI (ORIGINAL EXTENDED CLUB MIX) [PERSON_NAME] FEAT. [PERSON_…" at bounding box center [232, 177] width 217 height 24
click at [339, 183] on div at bounding box center [348, 190] width 19 height 56
click at [337, 181] on div at bounding box center [322, 177] width 37 height 8
click at [336, 180] on div at bounding box center [333, 176] width 7 height 7
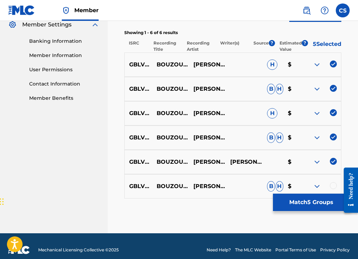
scroll to position [299, 0]
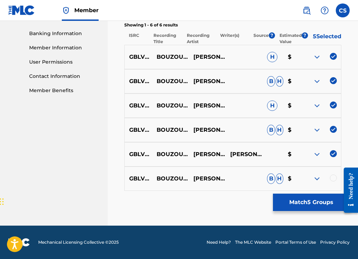
click at [332, 177] on div at bounding box center [333, 177] width 7 height 7
click at [329, 201] on button "Match 6 Groups" at bounding box center [311, 202] width 77 height 17
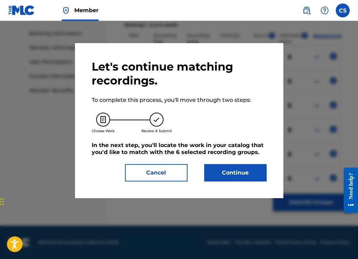
click at [205, 173] on button "Continue" at bounding box center [235, 172] width 63 height 17
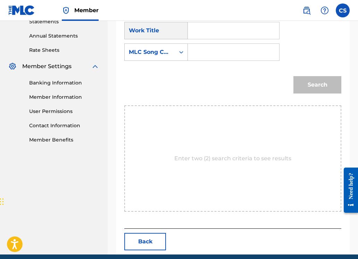
scroll to position [137, 0]
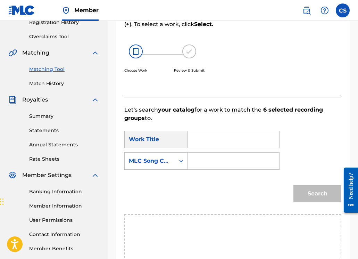
click at [193, 135] on div "Search Form" at bounding box center [234, 139] width 92 height 17
click at [194, 136] on div "Search Form" at bounding box center [234, 139] width 92 height 17
click at [193, 138] on div "Search Form" at bounding box center [234, 139] width 92 height 17
click at [194, 139] on div "Search Form" at bounding box center [234, 139] width 92 height 17
click at [197, 140] on input "Search Form" at bounding box center [234, 139] width 80 height 17
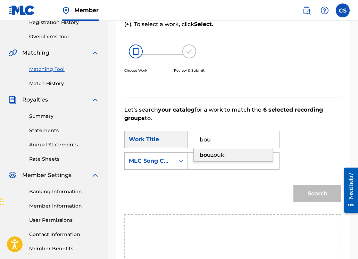
click at [219, 154] on span "zouki" at bounding box center [218, 155] width 15 height 7
type input "bouzouki"
click at [214, 165] on input "Search Form" at bounding box center [234, 161] width 80 height 17
type input "BB3TVT"
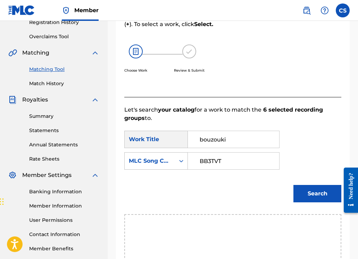
click at [316, 194] on button "Search" at bounding box center [318, 193] width 48 height 17
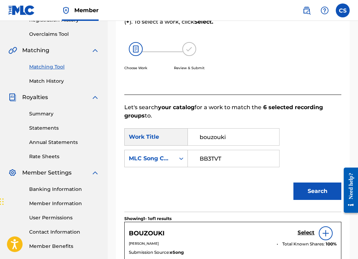
scroll to position [180, 0]
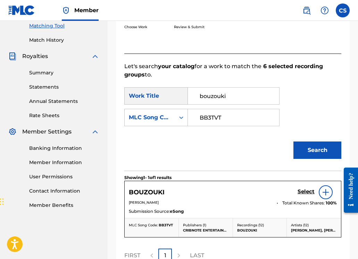
click at [305, 193] on h5 "Select" at bounding box center [306, 191] width 17 height 7
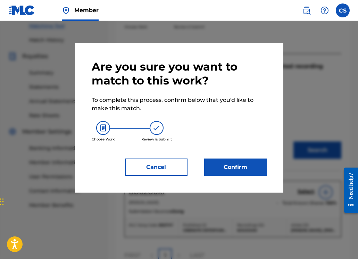
click at [222, 169] on button "Confirm" at bounding box center [235, 166] width 63 height 17
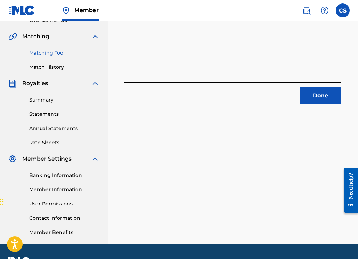
scroll to position [113, 0]
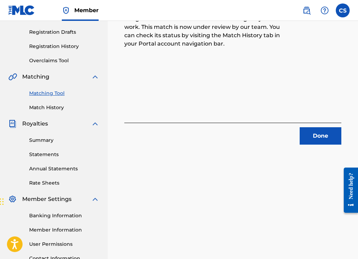
click at [330, 138] on button "Done" at bounding box center [321, 135] width 42 height 17
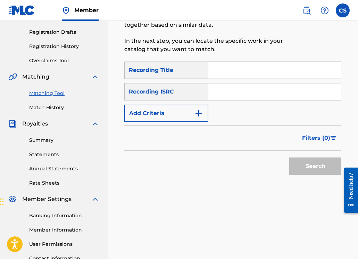
click at [237, 72] on input "Search Form" at bounding box center [274, 70] width 133 height 17
type input "BOUZOUKI"
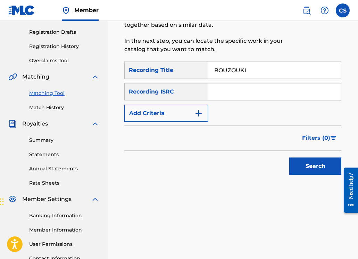
click at [197, 115] on img "Search Form" at bounding box center [199, 113] width 8 height 8
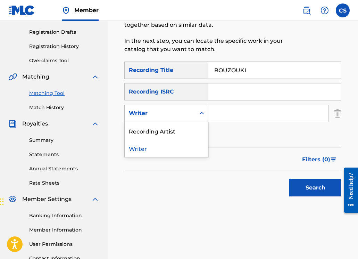
click at [203, 110] on icon "Search Form" at bounding box center [201, 113] width 7 height 7
click at [197, 131] on div "Recording Artist" at bounding box center [166, 130] width 83 height 17
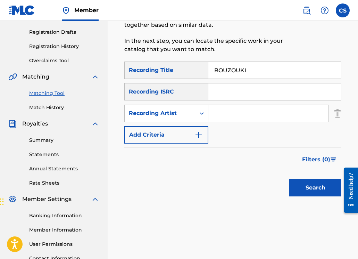
click at [216, 110] on input "Search Form" at bounding box center [268, 113] width 120 height 17
type input "[PERSON_NAME]"
click at [311, 190] on button "Search" at bounding box center [315, 187] width 52 height 17
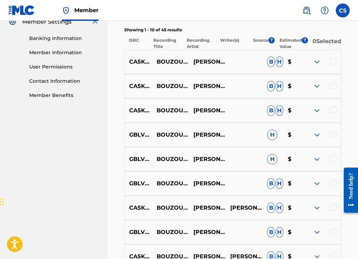
scroll to position [282, 0]
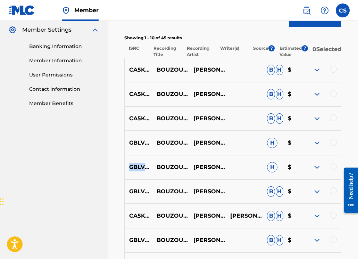
drag, startPoint x: 131, startPoint y: 171, endPoint x: 169, endPoint y: 173, distance: 38.3
click at [152, 171] on p "GBLV61629101" at bounding box center [138, 167] width 27 height 8
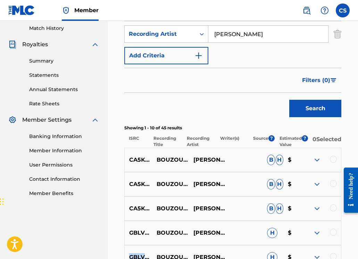
scroll to position [136, 0]
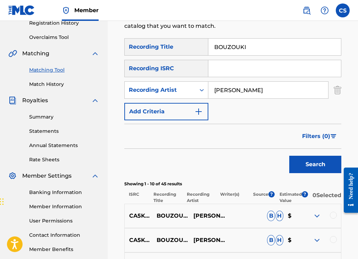
click at [235, 70] on input "Search Form" at bounding box center [274, 68] width 133 height 17
paste input "GBLV61629101"
type input "GBLV61629101"
click at [314, 168] on button "Search" at bounding box center [315, 164] width 52 height 17
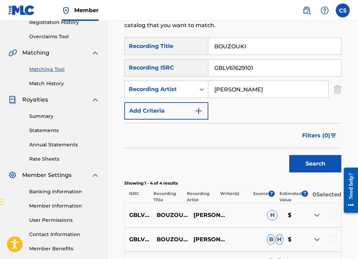
scroll to position [251, 0]
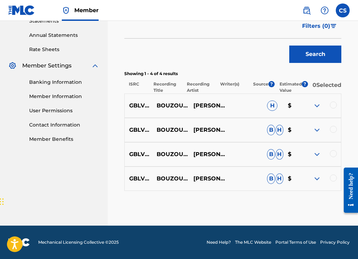
click at [337, 107] on div at bounding box center [322, 105] width 37 height 8
click at [335, 107] on div at bounding box center [333, 104] width 7 height 7
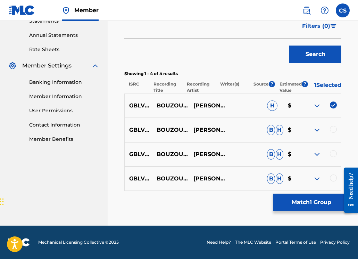
click at [335, 132] on div at bounding box center [333, 129] width 7 height 7
click at [334, 147] on div "GBLV61629101 BOUZOUKI - RADIO EDIT [PERSON_NAME],[PERSON_NAME] [PERSON_NAME] $" at bounding box center [232, 154] width 217 height 24
click at [333, 150] on div at bounding box center [333, 153] width 7 height 7
click at [334, 179] on div at bounding box center [333, 177] width 7 height 7
click at [320, 106] on img at bounding box center [317, 105] width 8 height 8
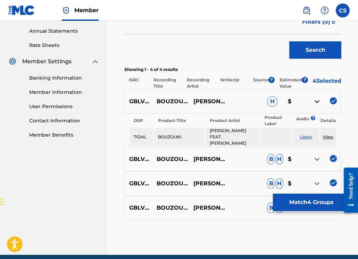
click at [320, 106] on img at bounding box center [317, 101] width 8 height 8
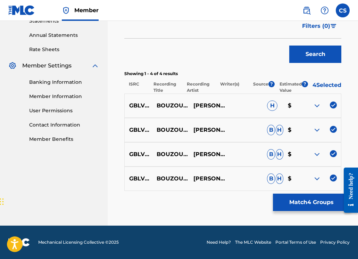
click at [318, 128] on img at bounding box center [317, 130] width 8 height 8
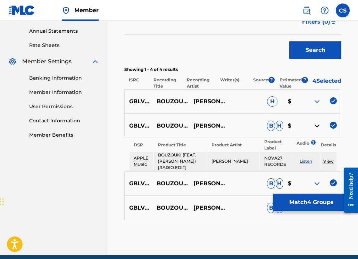
click at [318, 128] on img at bounding box center [317, 126] width 8 height 8
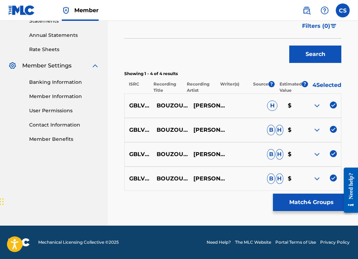
click at [316, 152] on img at bounding box center [317, 154] width 8 height 8
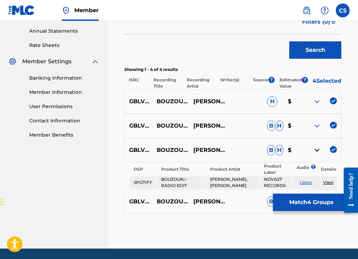
click at [316, 152] on img at bounding box center [317, 150] width 8 height 8
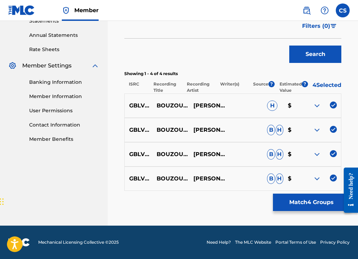
click at [314, 174] on img at bounding box center [317, 178] width 8 height 8
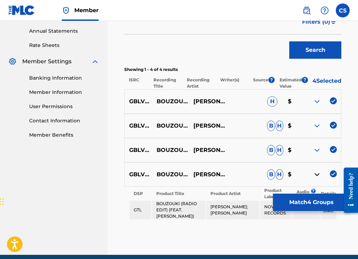
click at [314, 175] on img at bounding box center [317, 174] width 8 height 8
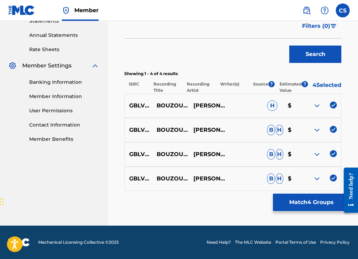
click at [313, 199] on button "Match 4 Groups" at bounding box center [311, 202] width 77 height 17
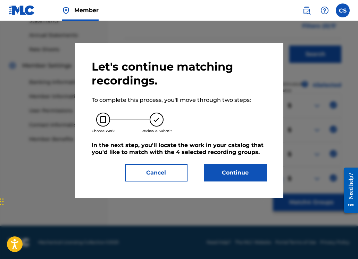
click at [239, 178] on button "Continue" at bounding box center [235, 172] width 63 height 17
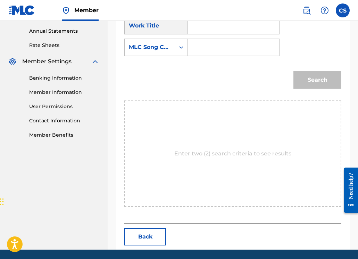
click at [212, 30] on input "Search Form" at bounding box center [234, 25] width 80 height 17
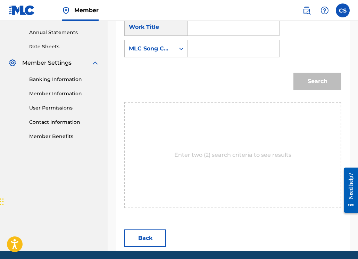
scroll to position [237, 0]
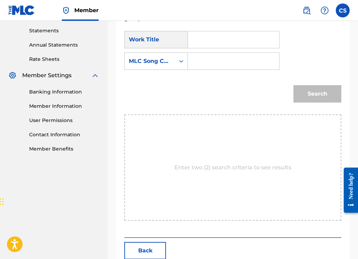
click at [203, 42] on input "Search Form" at bounding box center [234, 39] width 80 height 17
click at [211, 53] on strong "bou" at bounding box center [205, 55] width 11 height 7
type input "bouzouki"
click at [211, 56] on input "Search Form" at bounding box center [234, 61] width 80 height 17
type input "BB3TVT"
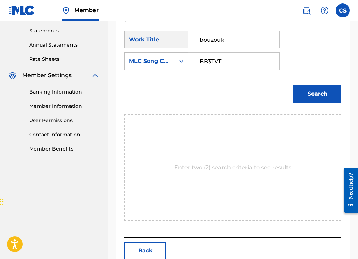
click at [326, 97] on button "Search" at bounding box center [318, 93] width 48 height 17
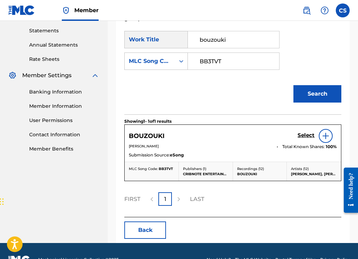
click at [308, 137] on h5 "Select" at bounding box center [306, 135] width 17 height 7
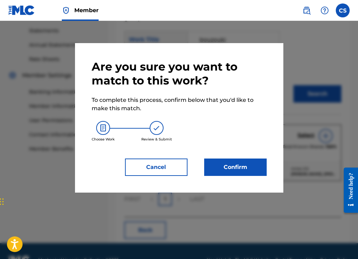
click at [254, 164] on button "Confirm" at bounding box center [235, 166] width 63 height 17
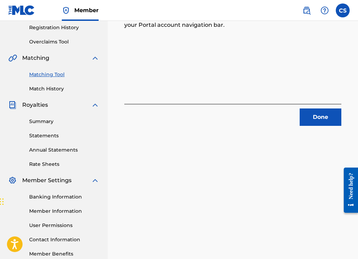
scroll to position [137, 0]
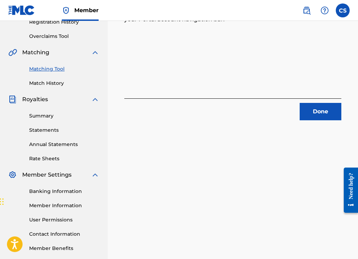
click at [308, 109] on button "Done" at bounding box center [321, 111] width 42 height 17
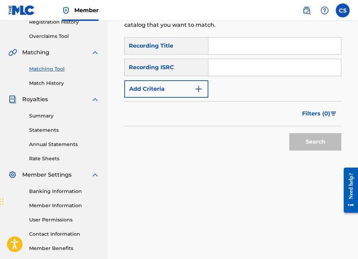
click at [220, 49] on input "Search Form" at bounding box center [274, 46] width 133 height 17
type input "BOUZOUKI"
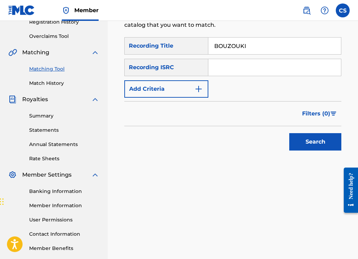
click at [193, 89] on button "Add Criteria" at bounding box center [166, 88] width 84 height 17
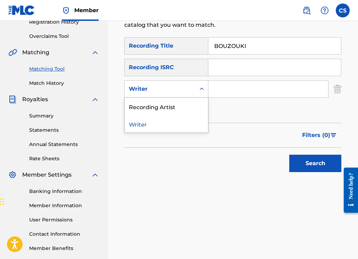
click at [194, 93] on div "Writer" at bounding box center [160, 88] width 71 height 13
click at [192, 109] on div "Recording Artist" at bounding box center [166, 106] width 83 height 17
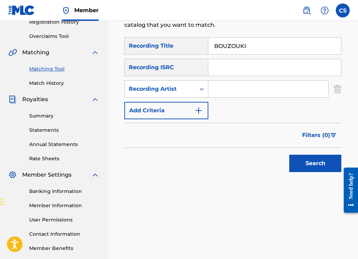
click at [225, 91] on input "Search Form" at bounding box center [268, 89] width 120 height 17
type input "[PERSON_NAME]"
click at [304, 167] on button "Search" at bounding box center [315, 163] width 52 height 17
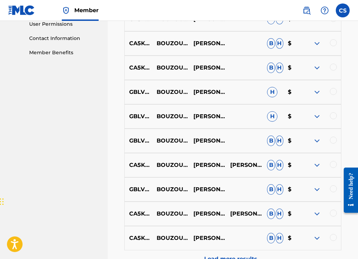
scroll to position [348, 0]
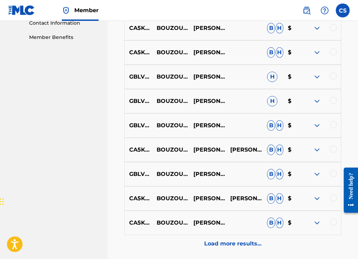
click at [240, 246] on p "Load more results..." at bounding box center [232, 243] width 57 height 8
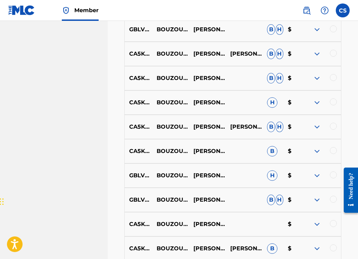
scroll to position [493, 0]
drag, startPoint x: 130, startPoint y: 229, endPoint x: 171, endPoint y: 231, distance: 40.7
click at [152, 228] on p "CA5KR1918878" at bounding box center [138, 224] width 27 height 8
click at [317, 227] on img at bounding box center [317, 224] width 8 height 8
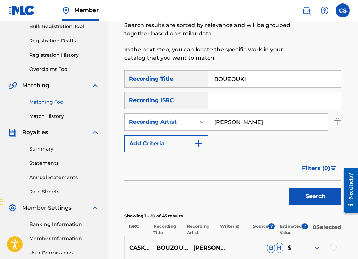
scroll to position [52, 0]
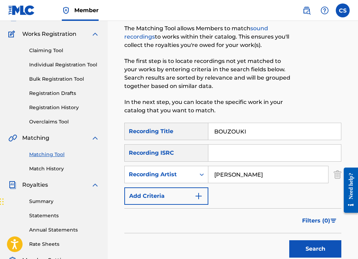
click at [214, 149] on input "Search Form" at bounding box center [274, 153] width 133 height 17
paste input "CA5KR1918878"
type input "CA5KR1918878"
click at [310, 247] on button "Search" at bounding box center [315, 248] width 52 height 17
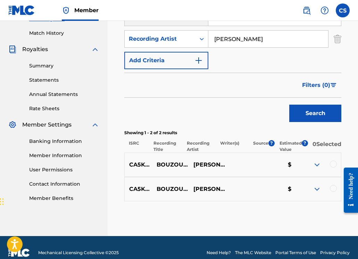
click at [335, 167] on div at bounding box center [333, 164] width 7 height 7
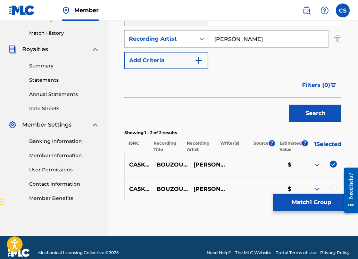
click at [333, 191] on div at bounding box center [333, 188] width 7 height 7
click at [327, 200] on button "Match 2 Groups" at bounding box center [311, 202] width 77 height 17
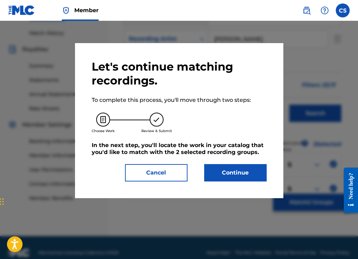
click at [239, 176] on button "Continue" at bounding box center [235, 172] width 63 height 17
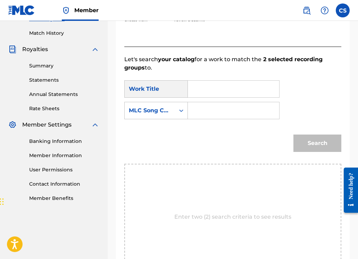
click at [194, 88] on div "Search Form" at bounding box center [234, 88] width 92 height 17
click at [197, 89] on input "Search Form" at bounding box center [234, 89] width 80 height 17
click at [211, 104] on span "zouki" at bounding box center [218, 104] width 15 height 7
type input "bouzouki"
click at [211, 108] on input "Search Form" at bounding box center [234, 110] width 80 height 17
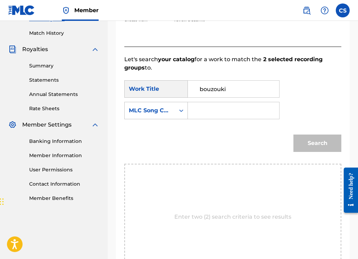
type input "BB3TVT"
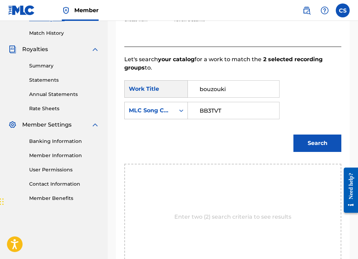
click at [311, 146] on button "Search" at bounding box center [318, 142] width 48 height 17
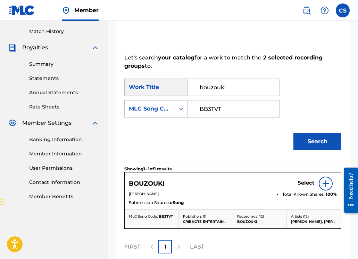
scroll to position [193, 0]
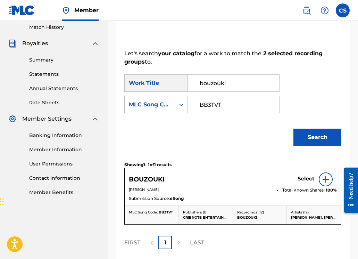
click at [308, 180] on h5 "Select" at bounding box center [306, 178] width 17 height 7
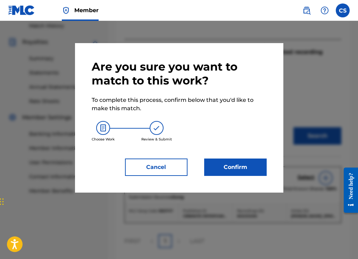
click at [237, 170] on button "Confirm" at bounding box center [235, 166] width 63 height 17
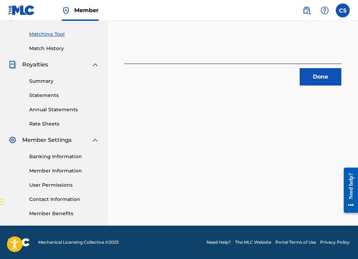
scroll to position [172, 0]
click at [314, 75] on button "Done" at bounding box center [321, 76] width 42 height 17
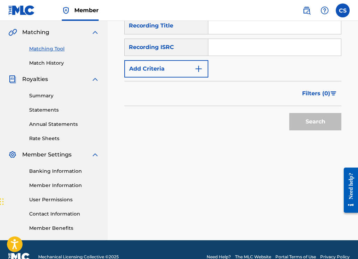
scroll to position [144, 0]
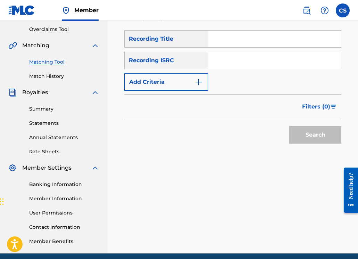
click at [228, 44] on input "Search Form" at bounding box center [274, 39] width 133 height 17
type input "BOUZOUKI"
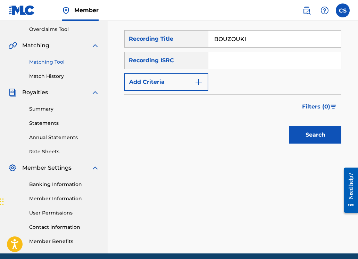
click at [200, 82] on img "Search Form" at bounding box center [199, 82] width 8 height 8
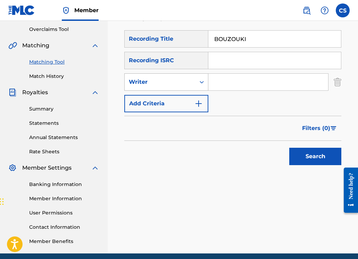
click at [198, 85] on div "Search Form" at bounding box center [202, 82] width 13 height 13
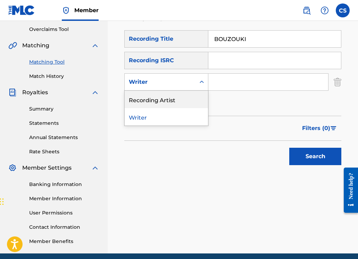
click at [195, 95] on div "Recording Artist" at bounding box center [166, 99] width 83 height 17
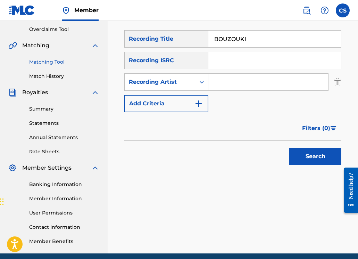
click at [217, 82] on input "Search Form" at bounding box center [268, 82] width 120 height 17
type input "[PERSON_NAME]"
click at [327, 158] on button "Search" at bounding box center [315, 156] width 52 height 17
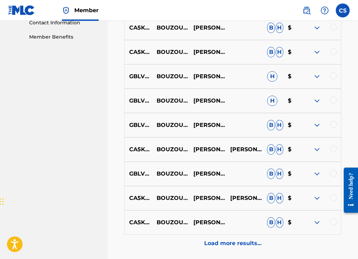
scroll to position [349, 0]
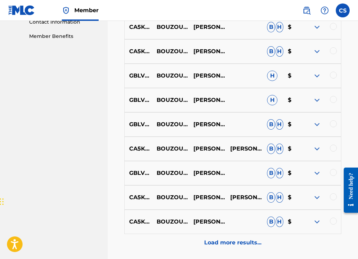
click at [226, 247] on p "Load more results..." at bounding box center [232, 242] width 57 height 8
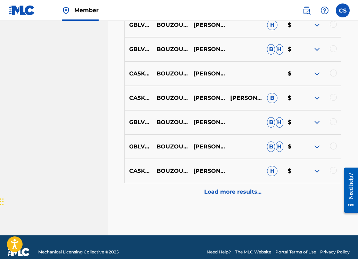
scroll to position [657, 0]
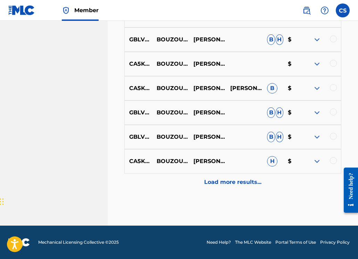
click at [215, 186] on p "Load more results..." at bounding box center [232, 182] width 57 height 8
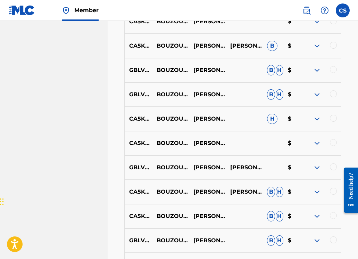
scroll to position [695, 0]
drag, startPoint x: 130, startPoint y: 50, endPoint x: 170, endPoint y: 52, distance: 40.0
click at [152, 50] on p "CA5KR2222123" at bounding box center [138, 46] width 27 height 8
click at [317, 50] on img at bounding box center [317, 46] width 8 height 8
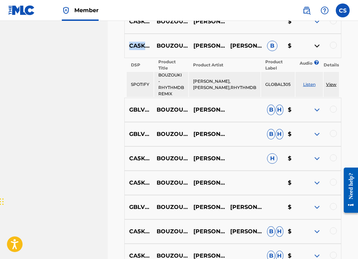
click at [303, 87] on link "Listen" at bounding box center [309, 84] width 13 height 5
drag, startPoint x: 162, startPoint y: 80, endPoint x: 177, endPoint y: 91, distance: 18.1
click at [177, 91] on td "BOUZOUKI - RHYTHMDB REMIX" at bounding box center [171, 84] width 34 height 25
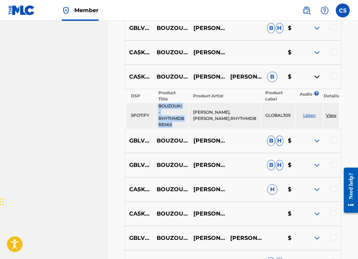
scroll to position [653, 0]
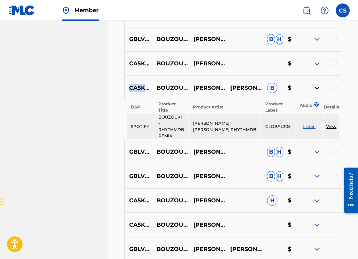
drag, startPoint x: 131, startPoint y: 93, endPoint x: 170, endPoint y: 95, distance: 39.0
click at [152, 92] on p "CA5KR2222123" at bounding box center [138, 88] width 27 height 8
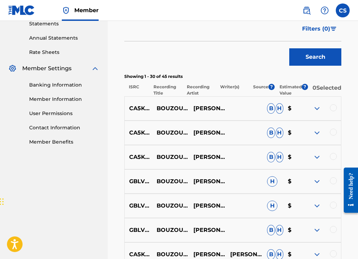
scroll to position [101, 0]
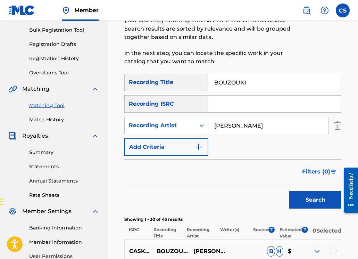
click at [223, 107] on input "Search Form" at bounding box center [274, 104] width 133 height 17
paste input "CA5KR2222123"
type input "CA5KR2222123"
click at [308, 198] on button "Search" at bounding box center [315, 199] width 52 height 17
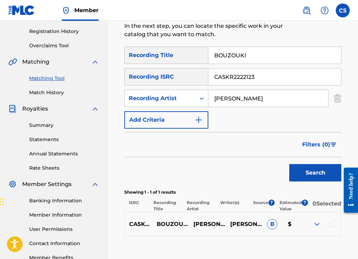
scroll to position [178, 0]
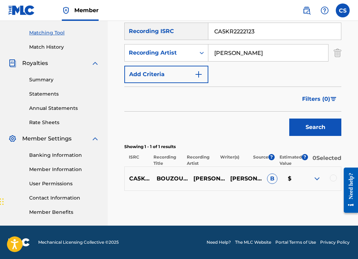
click at [334, 179] on div at bounding box center [333, 177] width 7 height 7
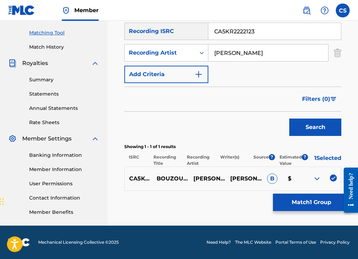
click at [314, 205] on button "Match 1 Group" at bounding box center [311, 202] width 77 height 17
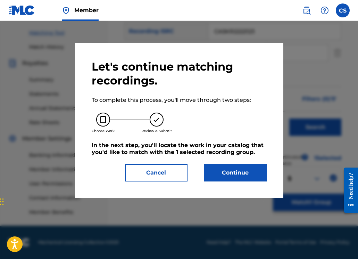
click at [237, 172] on button "Continue" at bounding box center [235, 172] width 63 height 17
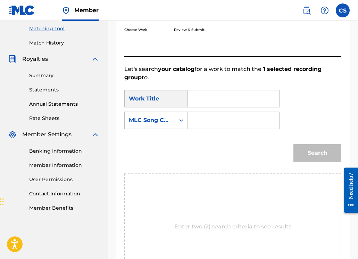
click at [215, 100] on input "Search Form" at bounding box center [234, 98] width 80 height 17
click at [212, 110] on div "[PERSON_NAME]" at bounding box center [233, 114] width 79 height 13
type input "bouzouki"
click at [212, 119] on input "Search Form" at bounding box center [234, 120] width 80 height 17
type input "BB3TVT"
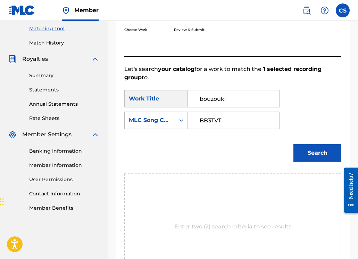
click at [303, 154] on button "Search" at bounding box center [318, 152] width 48 height 17
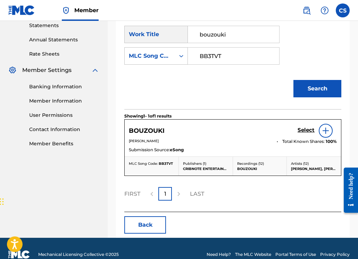
scroll to position [249, 0]
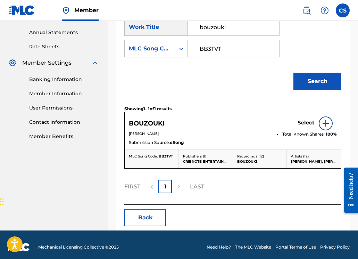
click at [305, 124] on h5 "Select" at bounding box center [306, 123] width 17 height 7
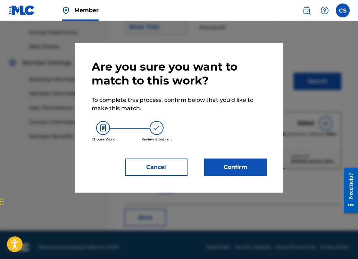
click at [246, 168] on button "Confirm" at bounding box center [235, 166] width 63 height 17
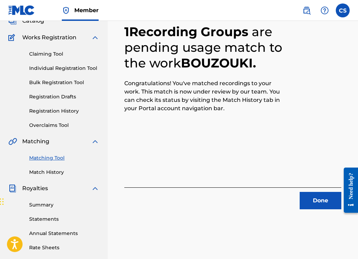
scroll to position [48, 0]
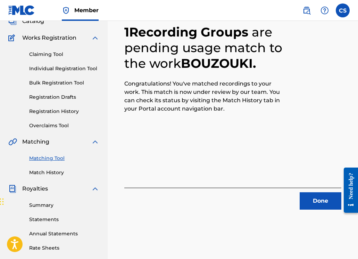
click at [319, 203] on button "Done" at bounding box center [321, 200] width 42 height 17
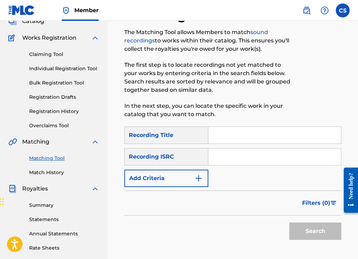
click at [218, 133] on input "Search Form" at bounding box center [274, 135] width 133 height 17
type input "BOUZOUKI"
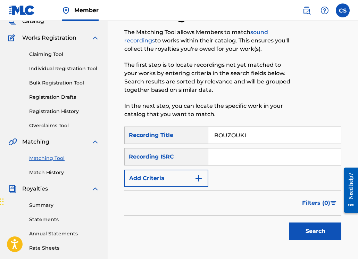
click at [200, 174] on img "Search Form" at bounding box center [199, 178] width 8 height 8
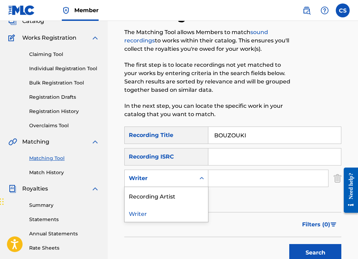
click at [199, 181] on icon "Search Form" at bounding box center [201, 178] width 7 height 7
click at [195, 192] on div "Recording Artist" at bounding box center [166, 195] width 83 height 17
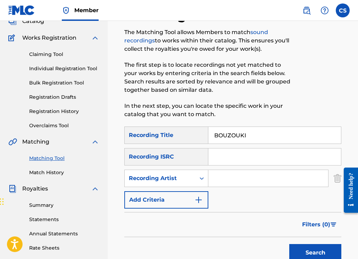
click at [235, 175] on input "Search Form" at bounding box center [268, 178] width 120 height 17
type input "[PERSON_NAME]"
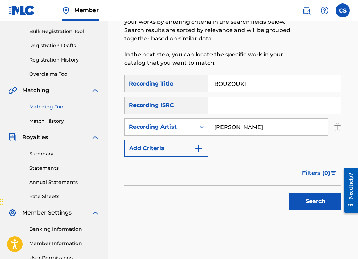
scroll to position [100, 0]
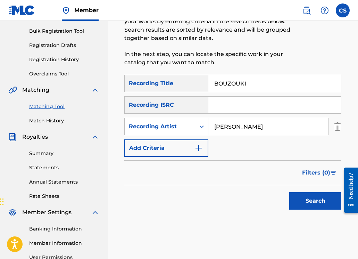
click at [299, 197] on button "Search" at bounding box center [315, 200] width 52 height 17
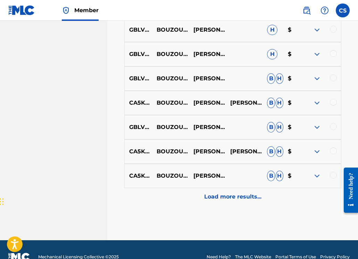
scroll to position [414, 0]
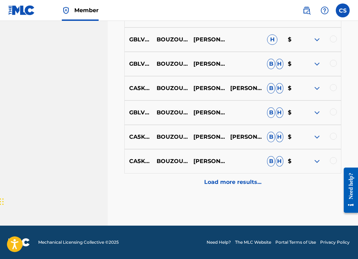
click at [216, 184] on p "Load more results..." at bounding box center [232, 182] width 57 height 8
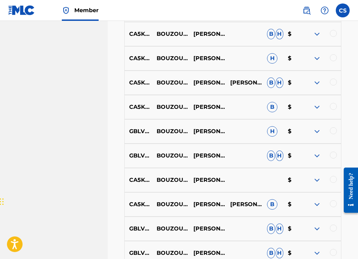
scroll to position [657, 0]
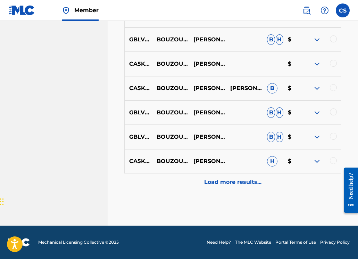
click at [218, 186] on div "Load more results..." at bounding box center [232, 181] width 217 height 17
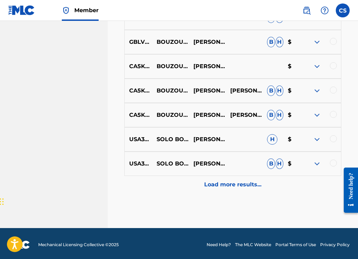
scroll to position [893, 0]
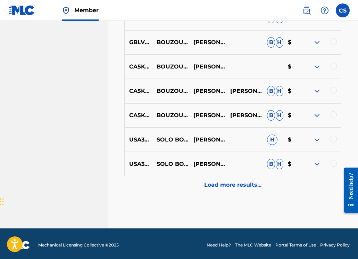
click at [223, 189] on p "Load more results..." at bounding box center [232, 185] width 57 height 8
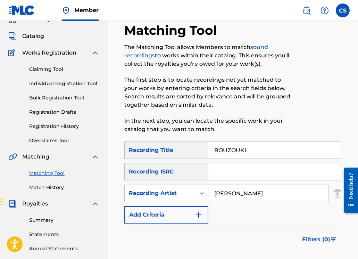
scroll to position [0, 0]
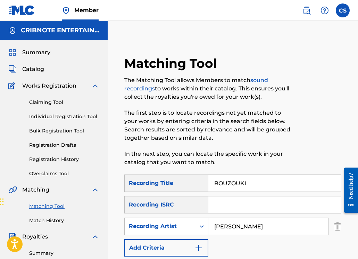
drag, startPoint x: 253, startPoint y: 185, endPoint x: 197, endPoint y: 180, distance: 55.8
click at [197, 180] on div "SearchWithCriteriad4a35d97-87bb-4ad2-b1cc-bd3bcbc8bb4d Recording Title BOUZOUKI" at bounding box center [232, 182] width 217 height 17
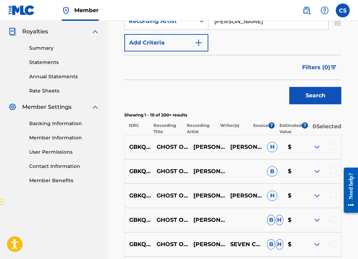
scroll to position [205, 0]
drag, startPoint x: 130, startPoint y: 152, endPoint x: 171, endPoint y: 152, distance: 41.7
click at [152, 151] on p "GBKQU1235759" at bounding box center [138, 147] width 27 height 8
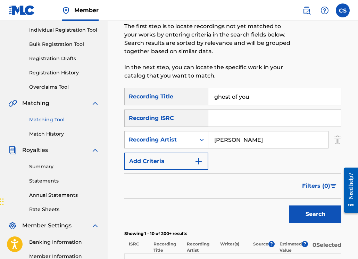
scroll to position [133, 0]
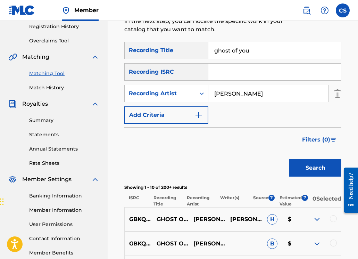
drag, startPoint x: 265, startPoint y: 53, endPoint x: 208, endPoint y: 47, distance: 57.4
click at [208, 47] on input "ghost of you" at bounding box center [274, 50] width 133 height 17
type input "icing"
click at [224, 80] on input "Search Form" at bounding box center [274, 72] width 133 height 17
click at [218, 96] on input "[PERSON_NAME]" at bounding box center [268, 93] width 120 height 17
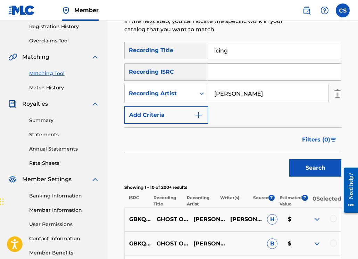
drag, startPoint x: 215, startPoint y: 96, endPoint x: 251, endPoint y: 95, distance: 35.8
click at [251, 95] on input "[PERSON_NAME]" at bounding box center [268, 93] width 120 height 17
type input "marcaux"
click at [289, 159] on button "Search" at bounding box center [315, 167] width 52 height 17
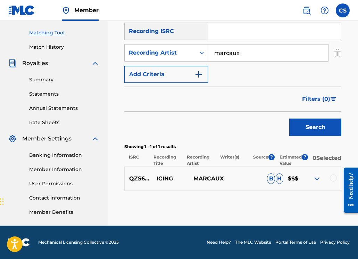
scroll to position [178, 0]
click at [333, 177] on div at bounding box center [333, 177] width 7 height 7
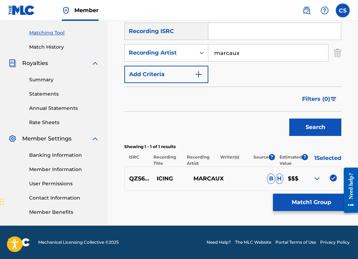
click at [281, 202] on button "Match 1 Group" at bounding box center [311, 202] width 77 height 17
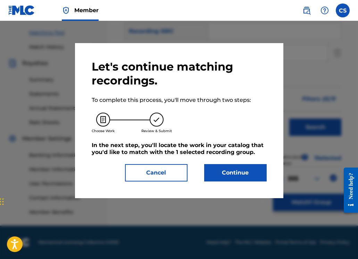
click at [234, 176] on button "Continue" at bounding box center [235, 172] width 63 height 17
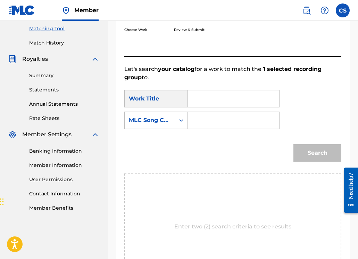
click at [202, 97] on input "Search Form" at bounding box center [234, 98] width 80 height 17
type input "icing"
click at [201, 113] on strong "icing" at bounding box center [207, 114] width 14 height 7
click at [199, 125] on input "Search Form" at bounding box center [234, 120] width 80 height 17
paste input "IF9JXV"
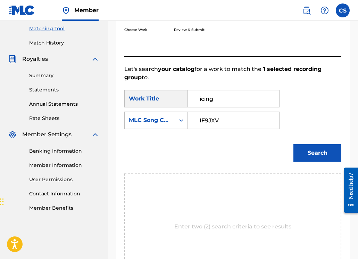
type input "IF9JXV"
click at [310, 152] on button "Search" at bounding box center [318, 152] width 48 height 17
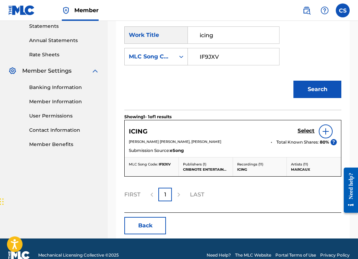
scroll to position [254, 0]
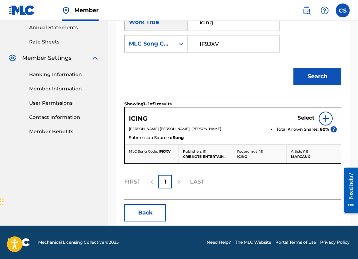
click at [299, 119] on h5 "Select" at bounding box center [306, 118] width 17 height 7
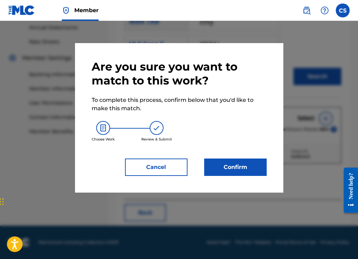
click at [231, 170] on button "Confirm" at bounding box center [235, 166] width 63 height 17
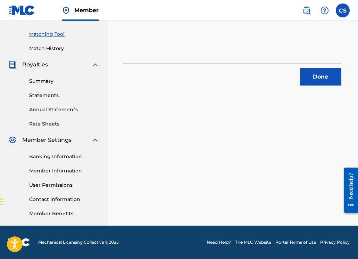
scroll to position [26, 0]
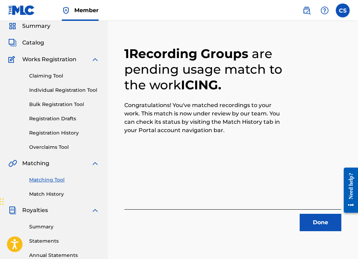
click at [313, 218] on button "Done" at bounding box center [321, 222] width 42 height 17
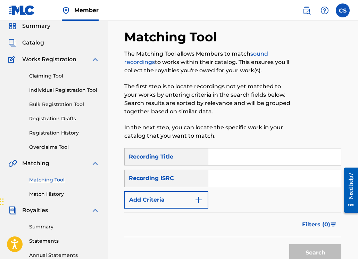
click at [239, 159] on input "Search Form" at bounding box center [274, 156] width 133 height 17
type input "icing"
click at [200, 198] on img "Search Form" at bounding box center [199, 200] width 8 height 8
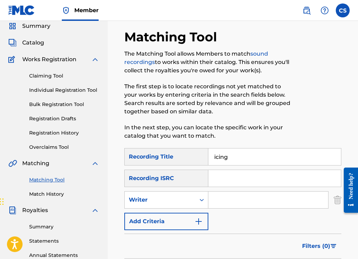
click at [221, 199] on input "Search Form" at bounding box center [268, 199] width 120 height 17
type input "marcaux"
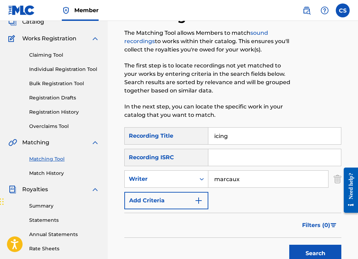
scroll to position [80, 0]
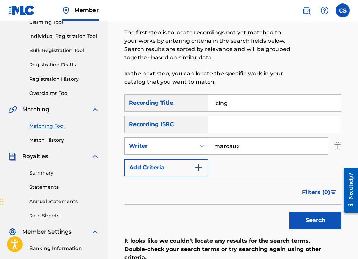
click at [175, 145] on div "Writer" at bounding box center [160, 146] width 63 height 8
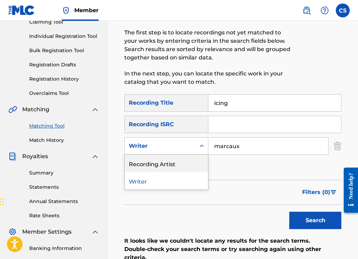
click at [173, 162] on div "Recording Artist" at bounding box center [166, 163] width 83 height 17
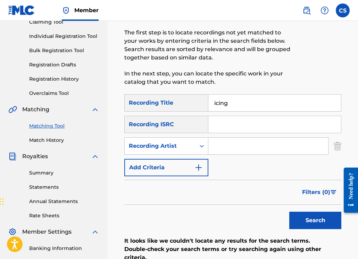
click at [311, 219] on button "Search" at bounding box center [315, 220] width 52 height 17
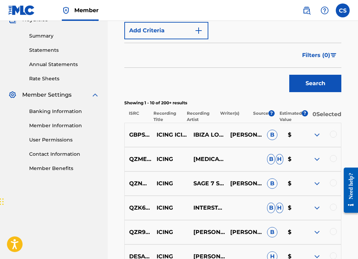
scroll to position [78, 0]
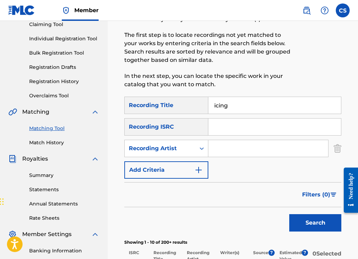
click at [218, 150] on input "Search Form" at bounding box center [268, 148] width 120 height 17
type input "marcaux"
click at [309, 220] on button "Search" at bounding box center [315, 222] width 52 height 17
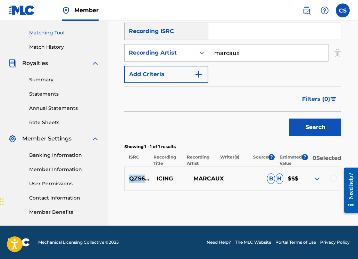
drag, startPoint x: 130, startPoint y: 180, endPoint x: 171, endPoint y: 179, distance: 41.0
click at [152, 179] on p "QZS662200597" at bounding box center [138, 178] width 27 height 8
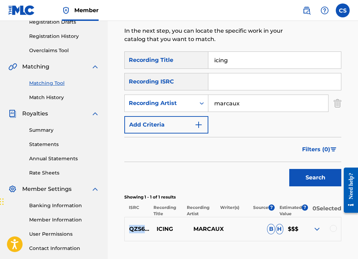
scroll to position [0, 0]
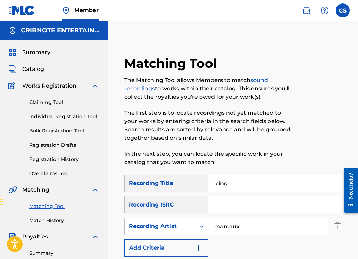
click at [216, 204] on input "Search Form" at bounding box center [274, 204] width 133 height 17
paste input "QZS662200597"
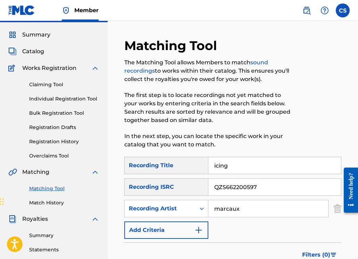
scroll to position [115, 0]
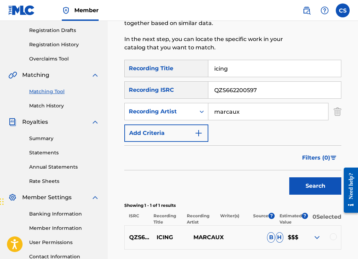
type input "QZS662200597"
click at [312, 186] on button "Search" at bounding box center [315, 185] width 52 height 17
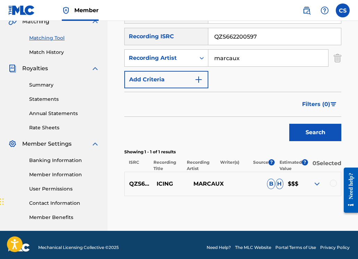
scroll to position [163, 0]
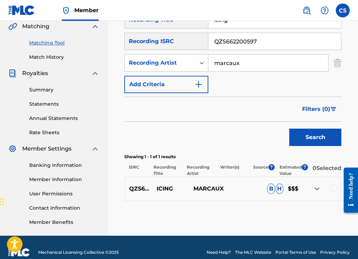
drag, startPoint x: 264, startPoint y: 44, endPoint x: 205, endPoint y: 40, distance: 58.8
click at [205, 40] on div "SearchWithCriteria36b9cca9-f150-4992-b396-df602ed11870 Recording ISRC QZS662200…" at bounding box center [232, 41] width 217 height 17
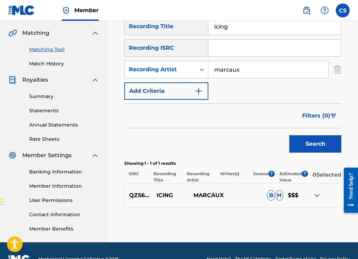
scroll to position [148, 0]
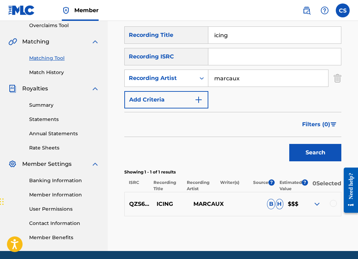
drag, startPoint x: 236, startPoint y: 31, endPoint x: 236, endPoint y: 37, distance: 6.3
click at [236, 37] on input "icing" at bounding box center [274, 35] width 133 height 17
click at [317, 154] on button "Search" at bounding box center [315, 152] width 52 height 17
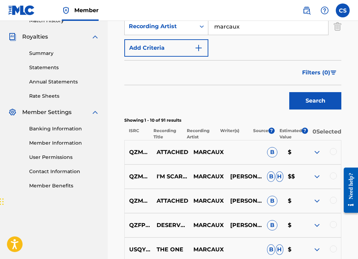
scroll to position [203, 0]
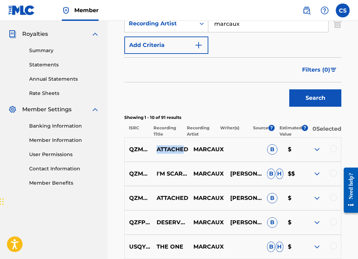
drag, startPoint x: 157, startPoint y: 155, endPoint x: 185, endPoint y: 156, distance: 27.5
click at [185, 154] on p "ATTACHED" at bounding box center [170, 149] width 37 height 8
click at [188, 154] on p "ATTACHED" at bounding box center [170, 149] width 37 height 8
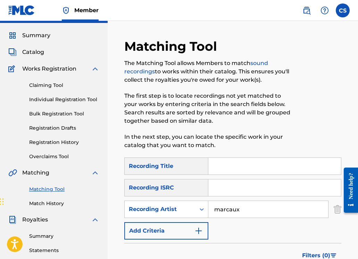
scroll to position [0, 0]
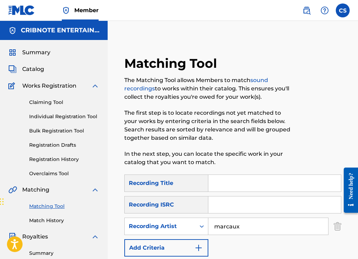
click at [35, 68] on span "Catalog" at bounding box center [33, 69] width 22 height 8
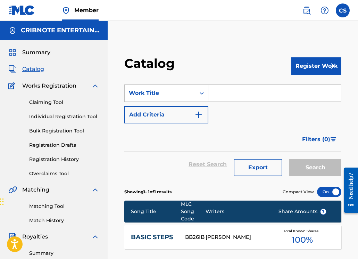
click at [220, 94] on input "Search Form" at bounding box center [274, 93] width 133 height 17
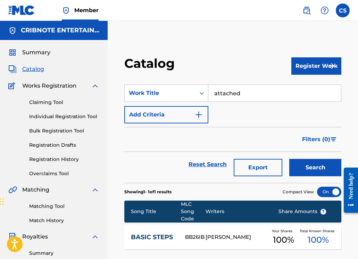
type input "attached"
click at [289, 159] on button "Search" at bounding box center [315, 167] width 52 height 17
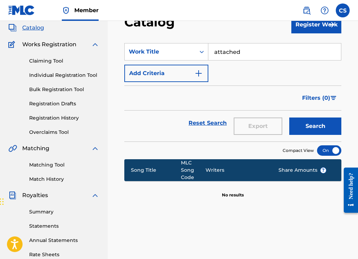
scroll to position [44, 0]
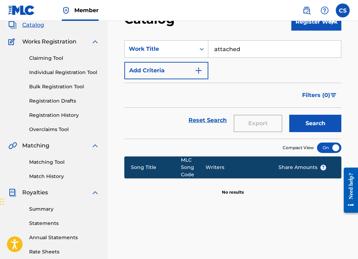
drag, startPoint x: 50, startPoint y: 163, endPoint x: 55, endPoint y: 161, distance: 5.0
click at [50, 163] on link "Matching Tool" at bounding box center [64, 161] width 70 height 7
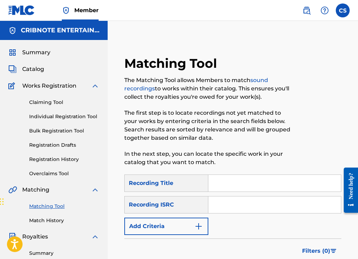
click at [199, 226] on img "Search Form" at bounding box center [199, 226] width 8 height 8
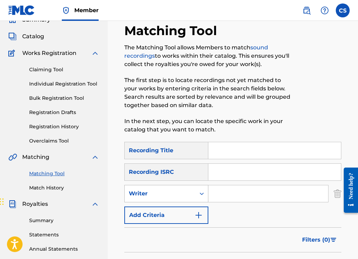
scroll to position [34, 0]
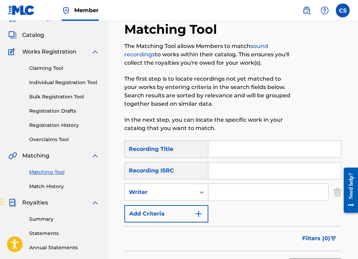
click at [205, 194] on icon "Search Form" at bounding box center [201, 192] width 7 height 7
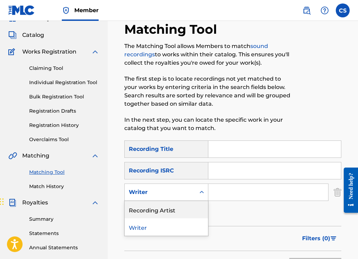
click at [191, 209] on div "Recording Artist" at bounding box center [166, 209] width 83 height 17
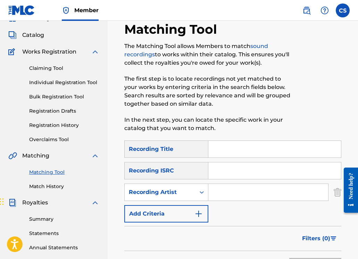
click at [233, 194] on input "Search Form" at bounding box center [268, 192] width 120 height 17
click at [222, 195] on input "Search Form" at bounding box center [268, 192] width 120 height 17
type input "marcaux"
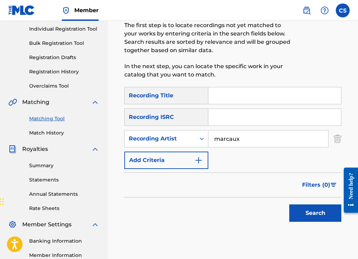
scroll to position [90, 0]
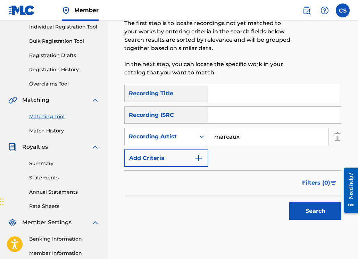
click at [319, 210] on button "Search" at bounding box center [315, 210] width 52 height 17
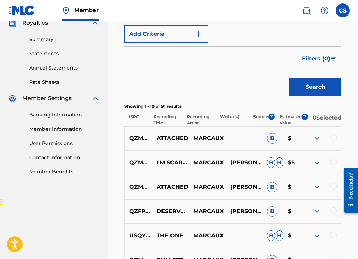
scroll to position [229, 0]
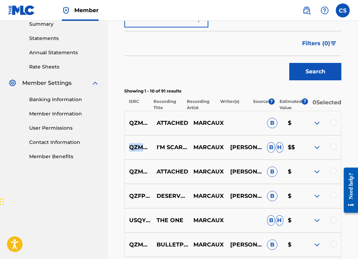
drag, startPoint x: 130, startPoint y: 153, endPoint x: 175, endPoint y: 154, distance: 44.8
click at [152, 152] on p "QZMHP2309802" at bounding box center [138, 147] width 27 height 8
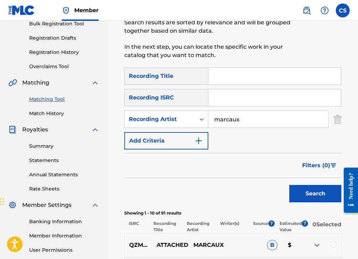
scroll to position [83, 0]
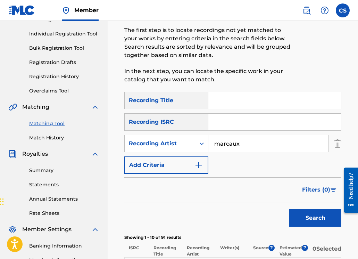
click at [215, 125] on input "Search Form" at bounding box center [274, 122] width 133 height 17
paste input "QZMHP2309802"
type input "QZMHP2309802"
drag, startPoint x: 305, startPoint y: 219, endPoint x: 290, endPoint y: 206, distance: 19.7
click at [305, 219] on button "Search" at bounding box center [315, 217] width 52 height 17
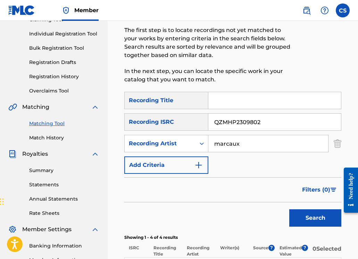
scroll to position [251, 0]
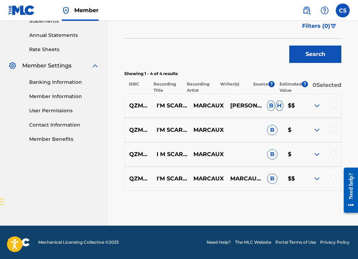
click at [334, 106] on div at bounding box center [333, 104] width 7 height 7
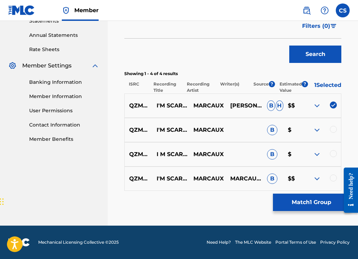
click at [332, 130] on div at bounding box center [333, 129] width 7 height 7
click at [331, 152] on div at bounding box center [333, 153] width 7 height 7
click at [334, 175] on div at bounding box center [333, 177] width 7 height 7
click at [322, 199] on button "Match 4 Groups" at bounding box center [311, 202] width 77 height 17
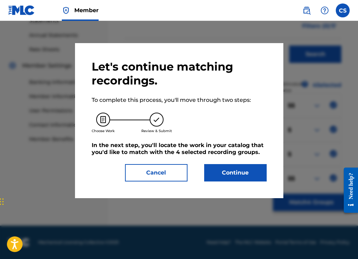
click at [233, 172] on button "Continue" at bounding box center [235, 172] width 63 height 17
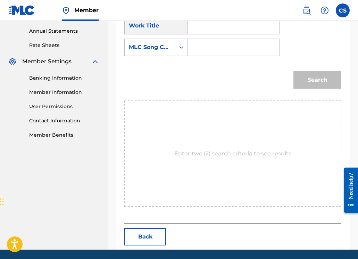
click at [191, 25] on div "Search Form" at bounding box center [234, 25] width 92 height 17
click at [194, 46] on input "Search Form" at bounding box center [234, 47] width 80 height 17
paste input "IF9JZL"
type input "IF9JZL"
click at [204, 30] on input "Search Form" at bounding box center [234, 25] width 80 height 17
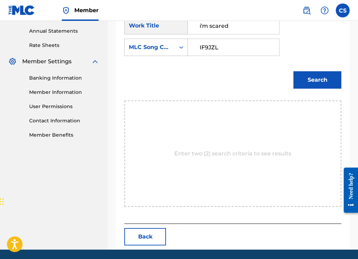
type input "i'm scared"
click at [309, 86] on button "Search" at bounding box center [318, 79] width 48 height 17
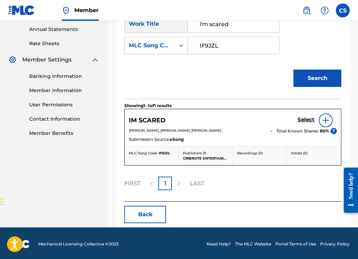
scroll to position [254, 0]
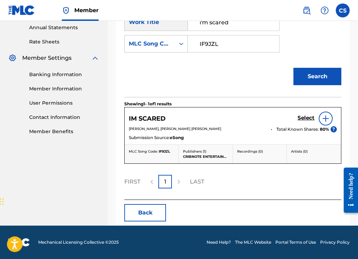
click at [303, 119] on h5 "Select" at bounding box center [306, 118] width 17 height 7
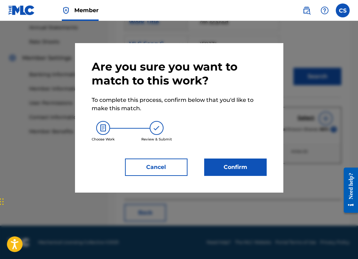
click at [245, 170] on button "Confirm" at bounding box center [235, 166] width 63 height 17
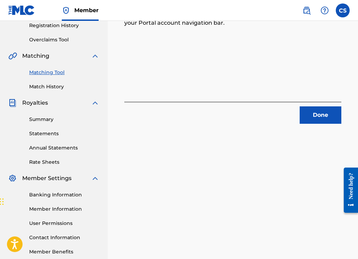
scroll to position [106, 0]
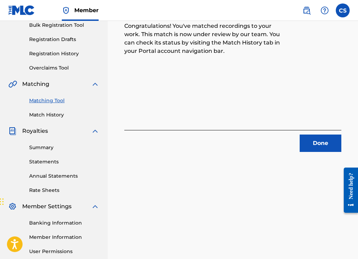
click at [312, 140] on button "Done" at bounding box center [321, 142] width 42 height 17
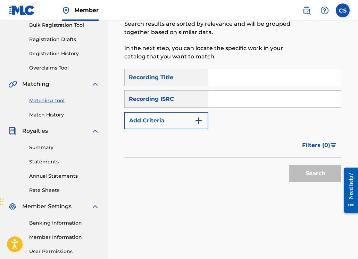
click at [198, 121] on img "Search Form" at bounding box center [199, 120] width 8 height 8
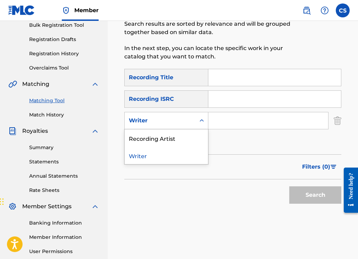
click at [199, 123] on icon "Search Form" at bounding box center [201, 120] width 7 height 7
drag, startPoint x: 193, startPoint y: 139, endPoint x: 213, endPoint y: 130, distance: 21.8
click at [193, 139] on div "Recording Artist" at bounding box center [166, 137] width 83 height 17
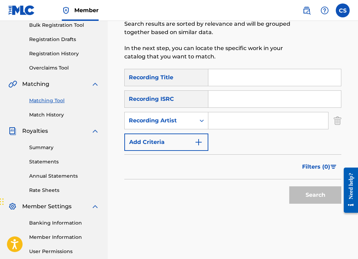
click at [231, 120] on input "Search Form" at bounding box center [268, 120] width 120 height 17
type input "marcaux"
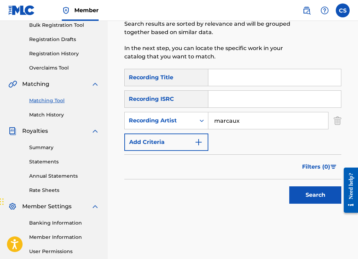
click at [295, 194] on button "Search" at bounding box center [315, 194] width 52 height 17
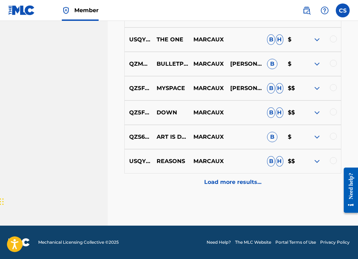
scroll to position [414, 0]
click at [214, 179] on p "Load more results..." at bounding box center [232, 182] width 57 height 8
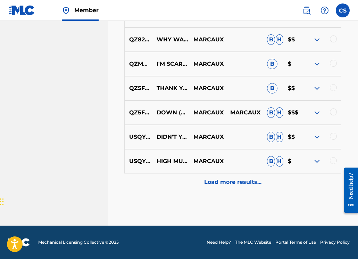
scroll to position [657, 0]
click at [233, 185] on p "Load more results..." at bounding box center [232, 182] width 57 height 8
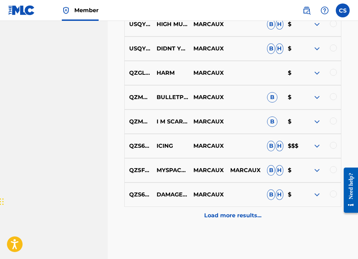
scroll to position [900, 0]
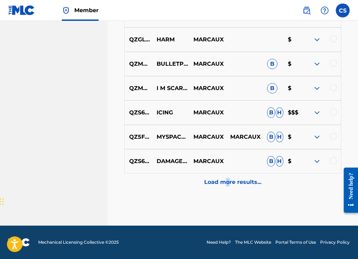
click at [227, 181] on p "Load more results..." at bounding box center [232, 182] width 57 height 8
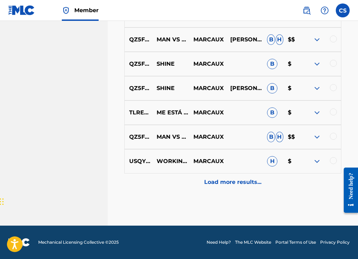
scroll to position [1144, 0]
click at [221, 181] on p "Load more results..." at bounding box center [232, 182] width 57 height 8
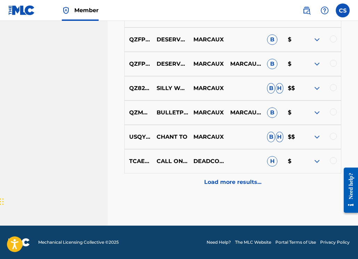
scroll to position [1387, 0]
click at [227, 183] on p "Load more results..." at bounding box center [232, 182] width 57 height 8
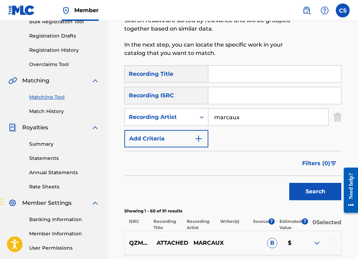
scroll to position [8, 0]
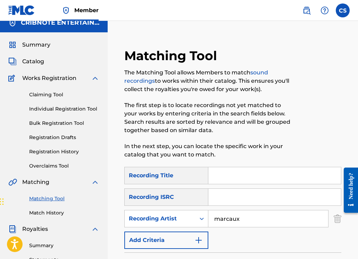
click at [232, 186] on div "SearchWithCriteriad4a35d97-87bb-4ad2-b1cc-bd3bcbc8bb4d Recording Title SearchWi…" at bounding box center [232, 208] width 217 height 82
click at [226, 175] on input "Search Form" at bounding box center [274, 175] width 133 height 17
type input "art is dead"
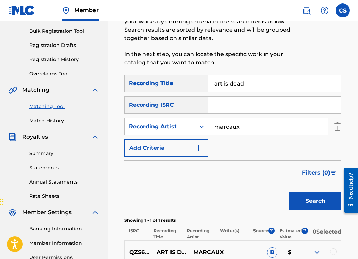
scroll to position [178, 0]
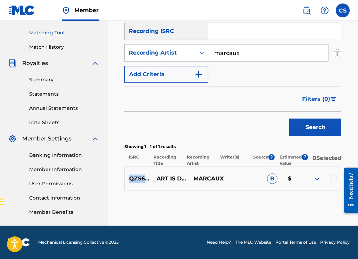
drag, startPoint x: 131, startPoint y: 180, endPoint x: 172, endPoint y: 180, distance: 41.0
click at [152, 180] on p "QZS632430364" at bounding box center [138, 178] width 27 height 8
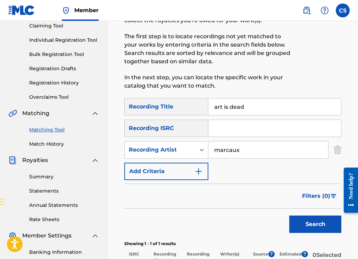
scroll to position [32, 0]
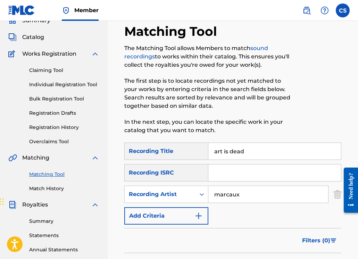
click at [221, 174] on input "Search Form" at bounding box center [274, 172] width 133 height 17
paste input "QZS632430364"
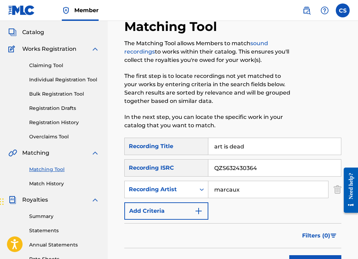
scroll to position [93, 0]
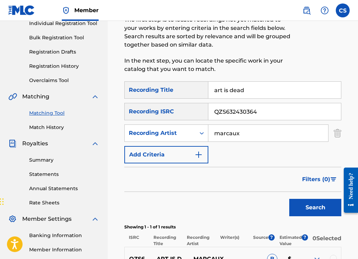
type input "QZS632430364"
click at [311, 206] on button "Search" at bounding box center [315, 207] width 52 height 17
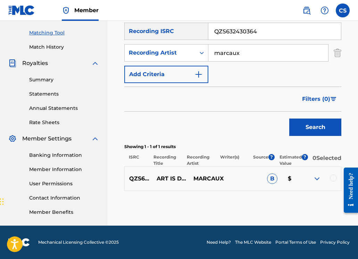
scroll to position [178, 0]
click at [333, 179] on div at bounding box center [333, 177] width 7 height 7
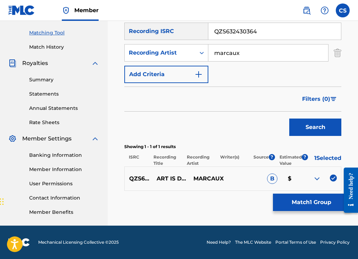
click at [318, 200] on button "Match 1 Group" at bounding box center [311, 202] width 77 height 17
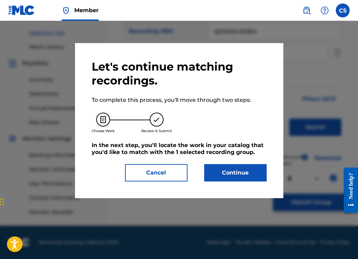
click at [251, 178] on button "Continue" at bounding box center [235, 172] width 63 height 17
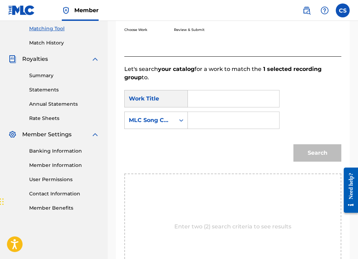
click at [204, 100] on input "Search Form" at bounding box center [234, 98] width 80 height 17
click at [210, 115] on strong "is" at bounding box center [212, 114] width 5 height 7
type input "art is dead"
click at [210, 119] on input "Search Form" at bounding box center [234, 120] width 80 height 17
click at [205, 118] on input "Search Form" at bounding box center [234, 120] width 80 height 17
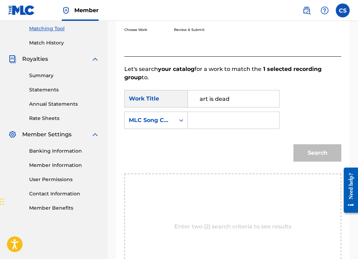
paste input "AD0G5L"
type input "AD0G5L"
click at [310, 152] on button "Search" at bounding box center [318, 152] width 48 height 17
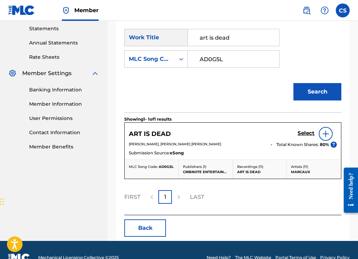
scroll to position [254, 0]
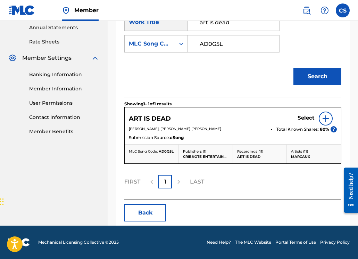
click at [301, 118] on h5 "Select" at bounding box center [306, 118] width 17 height 7
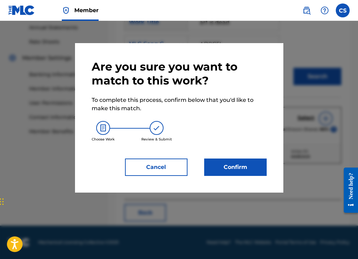
click at [246, 172] on button "Confirm" at bounding box center [235, 166] width 63 height 17
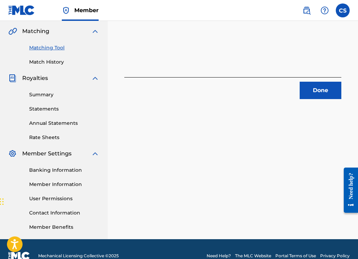
scroll to position [95, 0]
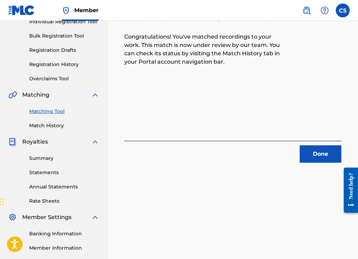
click at [319, 157] on button "Done" at bounding box center [321, 153] width 42 height 17
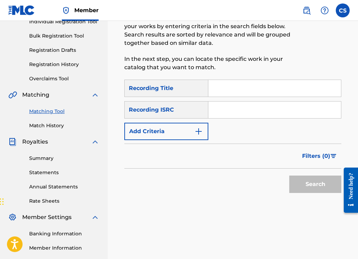
click at [228, 91] on input "Search Form" at bounding box center [274, 88] width 133 height 17
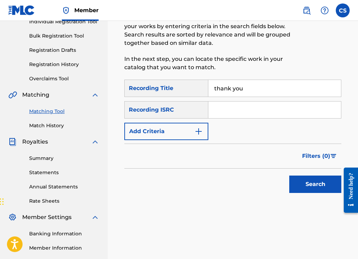
type input "thank you"
click at [217, 109] on input "Search Form" at bounding box center [274, 109] width 133 height 17
click at [204, 131] on button "Add Criteria" at bounding box center [166, 131] width 84 height 17
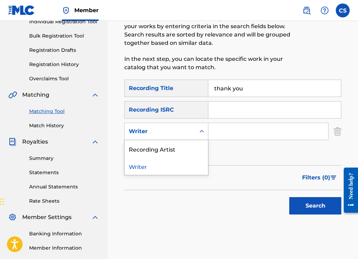
click at [185, 135] on div "Writer" at bounding box center [160, 131] width 63 height 8
click at [180, 146] on div "Recording Artist" at bounding box center [166, 148] width 83 height 17
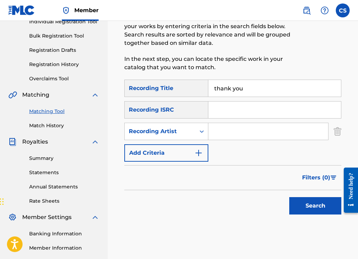
click at [223, 131] on input "Search Form" at bounding box center [268, 131] width 120 height 17
type input "marcaux"
click at [301, 207] on button "Search" at bounding box center [315, 205] width 52 height 17
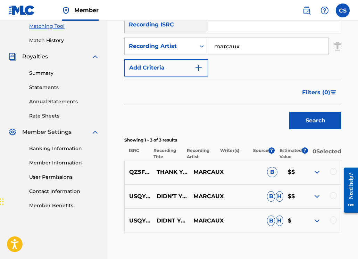
scroll to position [226, 0]
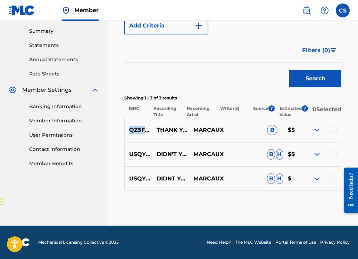
drag, startPoint x: 131, startPoint y: 131, endPoint x: 173, endPoint y: 132, distance: 42.1
click at [152, 132] on p "QZ5FN2076069" at bounding box center [138, 130] width 27 height 8
click at [335, 129] on div at bounding box center [333, 129] width 7 height 7
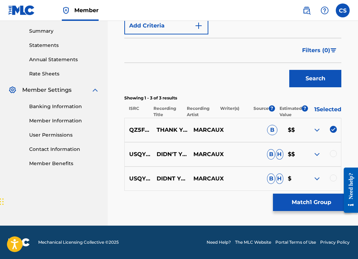
click at [325, 202] on button "Match 1 Group" at bounding box center [311, 202] width 77 height 17
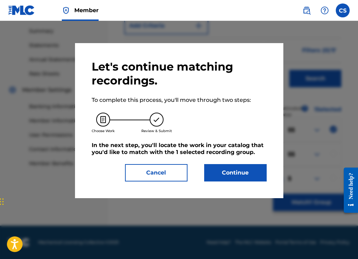
click at [249, 176] on button "Continue" at bounding box center [235, 172] width 63 height 17
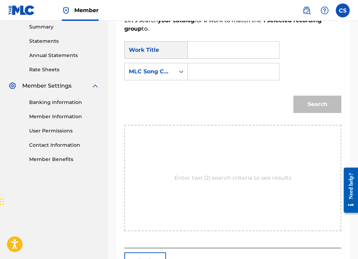
click at [198, 72] on input "Search Form" at bounding box center [234, 71] width 80 height 17
paste input "TA7LU0"
type input "TA7LU0"
click at [205, 52] on input "Search Form" at bounding box center [234, 50] width 80 height 17
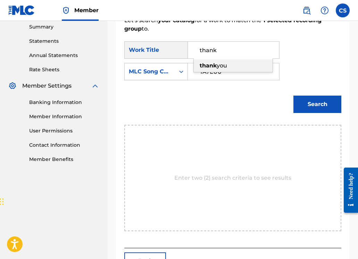
click at [206, 69] on div "thank you" at bounding box center [233, 65] width 79 height 13
type input "thank you"
click at [309, 103] on button "Search" at bounding box center [318, 104] width 48 height 17
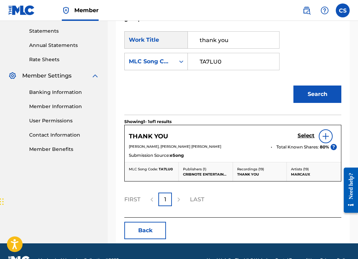
scroll to position [254, 0]
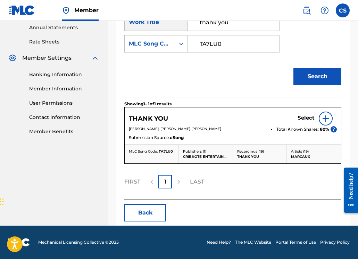
click at [308, 117] on h5 "Select" at bounding box center [306, 118] width 17 height 7
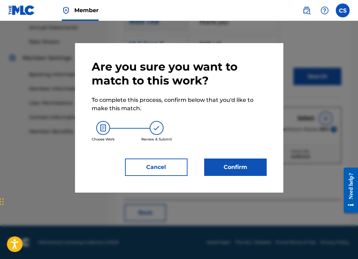
click at [235, 172] on button "Confirm" at bounding box center [235, 166] width 63 height 17
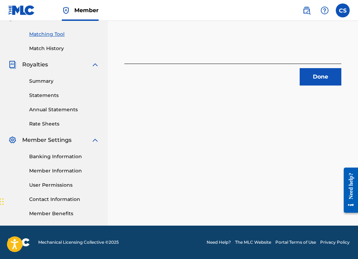
scroll to position [172, 0]
click at [318, 79] on button "Done" at bounding box center [321, 76] width 42 height 17
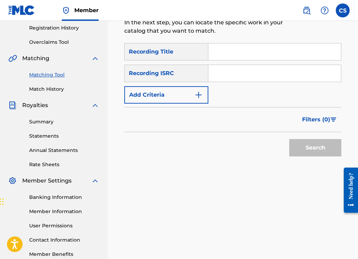
scroll to position [20, 0]
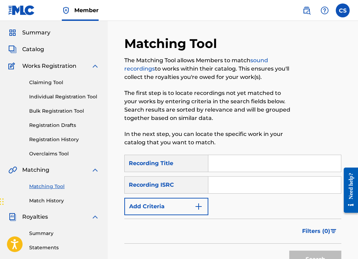
click at [226, 163] on input "Search Form" at bounding box center [274, 163] width 133 height 17
drag, startPoint x: 213, startPoint y: 163, endPoint x: 203, endPoint y: 163, distance: 10.1
click at [203, 163] on div "SearchWithCriteriad4a35d97-87bb-4ad2-b1cc-bd3bcbc8bb4d Recording Title [PERSON_…" at bounding box center [232, 163] width 217 height 17
type input "thank you"
click at [230, 186] on input "Search Form" at bounding box center [274, 185] width 133 height 17
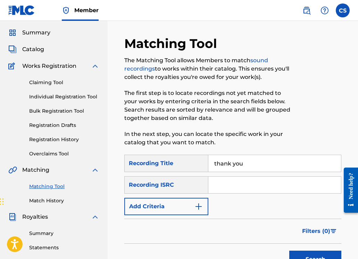
click at [197, 205] on img "Search Form" at bounding box center [199, 206] width 8 height 8
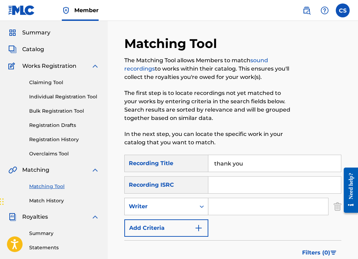
click at [189, 208] on div "Writer" at bounding box center [160, 206] width 63 height 8
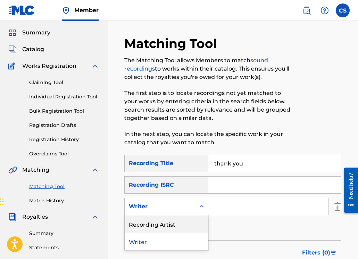
click at [185, 221] on div "Recording Artist" at bounding box center [166, 223] width 83 height 17
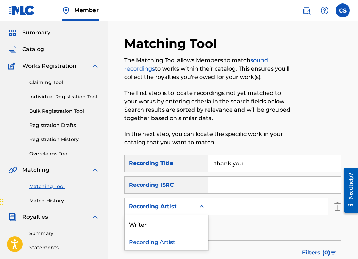
click at [202, 208] on icon "Search Form" at bounding box center [201, 206] width 7 height 7
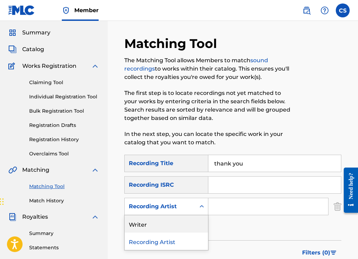
click at [194, 219] on div "Writer" at bounding box center [166, 223] width 83 height 17
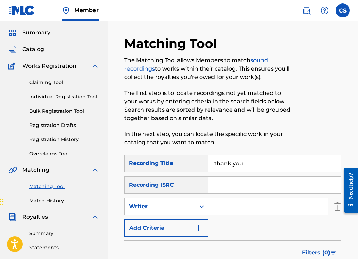
click at [222, 205] on input "Search Form" at bounding box center [268, 206] width 120 height 17
type input "[PERSON_NAME]"
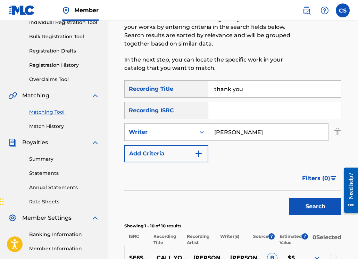
scroll to position [93, 0]
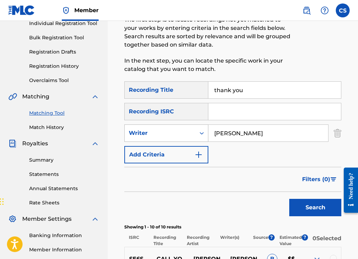
click at [196, 133] on div "Search Form" at bounding box center [202, 133] width 13 height 13
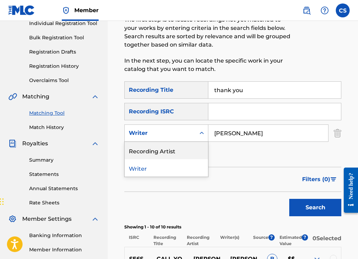
click at [186, 147] on div "Recording Artist" at bounding box center [166, 150] width 83 height 17
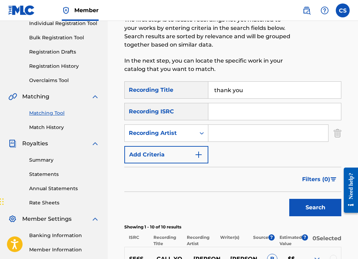
click at [250, 136] on input "Search Form" at bounding box center [268, 133] width 120 height 17
type input "marcaux"
click at [307, 211] on button "Search" at bounding box center [315, 207] width 52 height 17
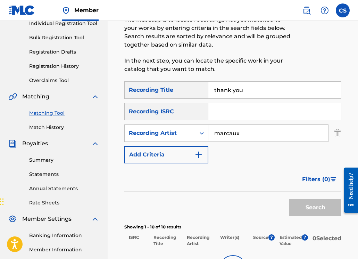
scroll to position [198, 0]
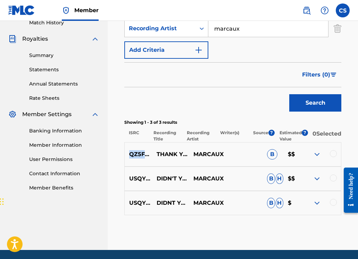
drag, startPoint x: 129, startPoint y: 159, endPoint x: 172, endPoint y: 158, distance: 43.1
click at [152, 158] on p "QZ5FN2076069" at bounding box center [138, 154] width 27 height 8
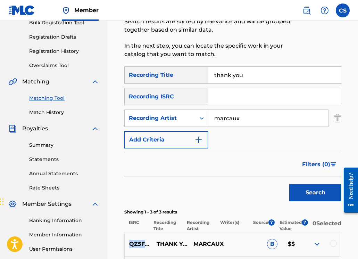
scroll to position [107, 0]
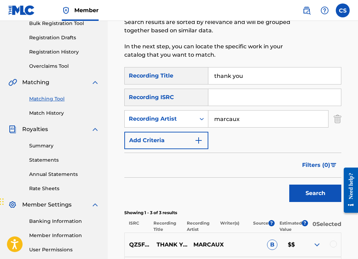
click at [226, 100] on input "Search Form" at bounding box center [274, 97] width 133 height 17
paste input "QZ5FN2076069"
type input "QZ5FN2076069"
click at [308, 192] on button "Search" at bounding box center [315, 193] width 52 height 17
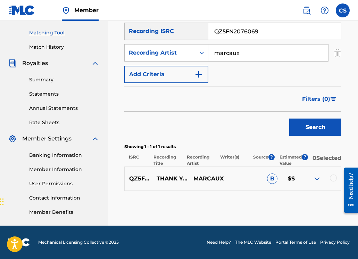
scroll to position [109, 0]
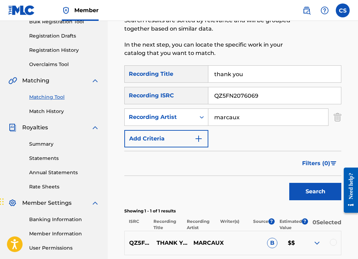
drag, startPoint x: 235, startPoint y: 75, endPoint x: 204, endPoint y: 74, distance: 30.9
click at [205, 74] on div "SearchWithCriteriad4a35d97-87bb-4ad2-b1cc-bd3bcbc8bb4d Recording Title thank you" at bounding box center [232, 73] width 217 height 17
type input "[PERSON_NAME]"
drag, startPoint x: 253, startPoint y: 96, endPoint x: 176, endPoint y: 92, distance: 76.6
click at [176, 92] on div "SearchWithCriteria36b9cca9-f150-4992-b396-df602ed11870 Recording ISRC QZ5FN2076…" at bounding box center [232, 95] width 217 height 17
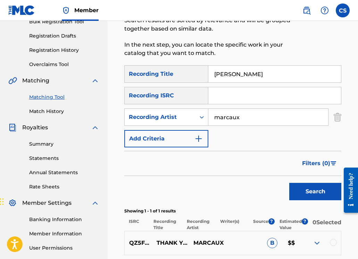
click at [289, 183] on button "Search" at bounding box center [315, 191] width 52 height 17
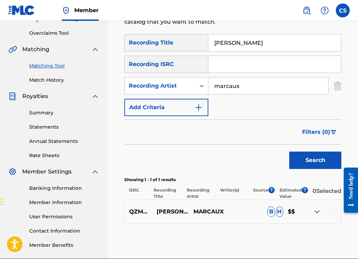
scroll to position [163, 0]
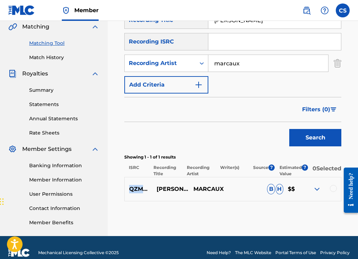
drag, startPoint x: 130, startPoint y: 194, endPoint x: 175, endPoint y: 195, distance: 44.5
click at [152, 193] on p "QZMHN2225866" at bounding box center [138, 189] width 27 height 8
click at [229, 44] on input "Search Form" at bounding box center [274, 41] width 133 height 17
paste input "QZMHN2225866"
type input "QZMHN2225866"
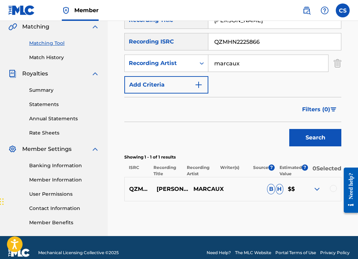
click at [311, 144] on button "Search" at bounding box center [315, 137] width 52 height 17
click at [305, 135] on button "Search" at bounding box center [315, 137] width 52 height 17
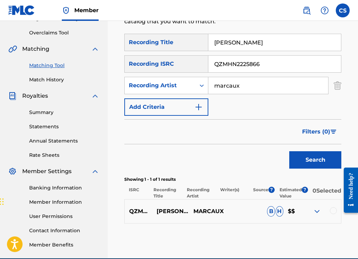
scroll to position [178, 0]
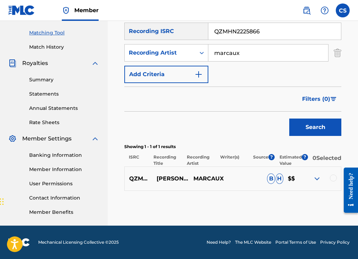
click at [333, 176] on div at bounding box center [333, 177] width 7 height 7
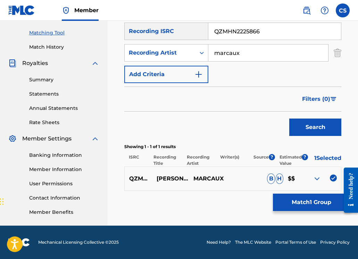
click at [302, 204] on button "Match 1 Group" at bounding box center [311, 202] width 77 height 17
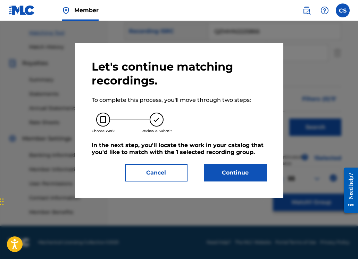
click at [228, 172] on button "Continue" at bounding box center [235, 172] width 63 height 17
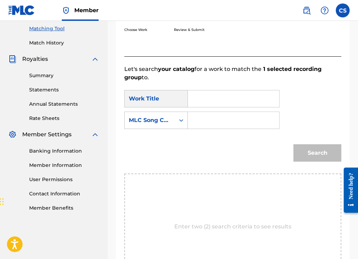
click at [198, 98] on input "Search Form" at bounding box center [234, 98] width 80 height 17
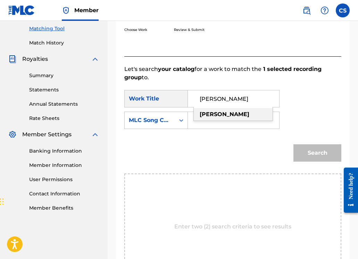
type input "[PERSON_NAME]"
click at [205, 116] on strong "[PERSON_NAME]" at bounding box center [225, 114] width 50 height 7
click at [205, 120] on input "Search Form" at bounding box center [234, 120] width 80 height 17
paste input "AD0HCI"
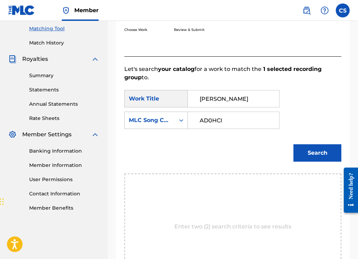
type input "AD0HCI"
click at [315, 153] on button "Search" at bounding box center [318, 152] width 48 height 17
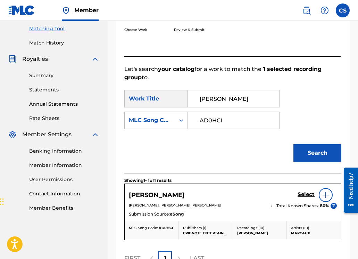
click at [300, 194] on h5 "Select" at bounding box center [306, 194] width 17 height 7
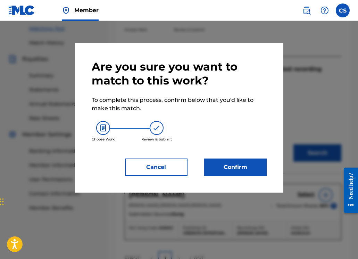
click at [231, 172] on button "Confirm" at bounding box center [235, 166] width 63 height 17
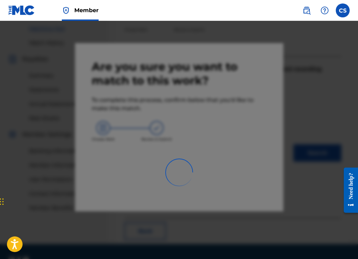
scroll to position [172, 0]
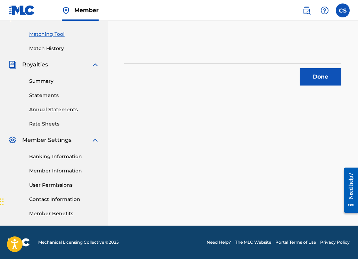
click at [311, 80] on button "Done" at bounding box center [321, 76] width 42 height 17
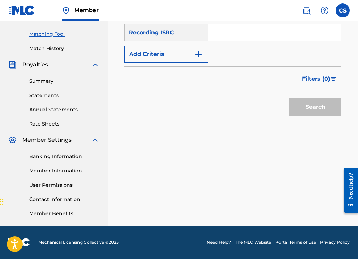
scroll to position [104, 0]
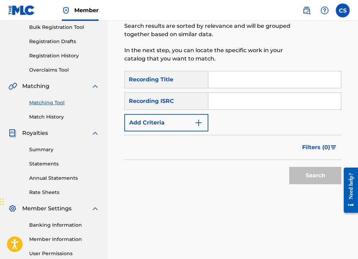
click at [227, 81] on input "Search Form" at bounding box center [274, 79] width 133 height 17
type input "27 club"
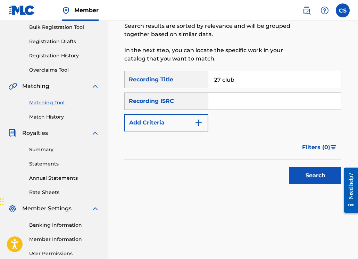
click at [198, 125] on img "Search Form" at bounding box center [199, 122] width 8 height 8
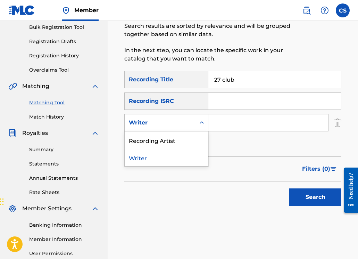
click at [198, 126] on div "Search Form" at bounding box center [202, 122] width 13 height 13
click at [193, 139] on div "Recording Artist" at bounding box center [166, 139] width 83 height 17
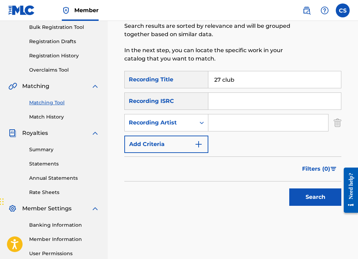
click at [228, 123] on input "Search Form" at bounding box center [268, 122] width 120 height 17
type input "marcaux"
click at [310, 202] on button "Search" at bounding box center [315, 196] width 52 height 17
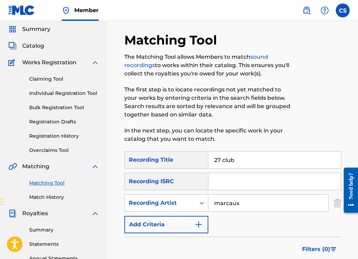
scroll to position [0, 0]
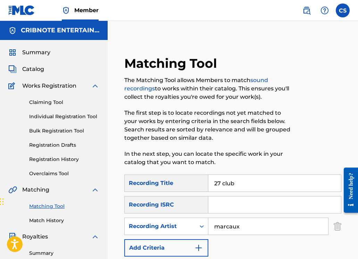
click at [36, 66] on span "Catalog" at bounding box center [33, 69] width 22 height 8
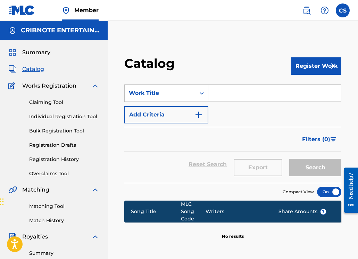
click at [226, 99] on input "Search Form" at bounding box center [274, 93] width 133 height 17
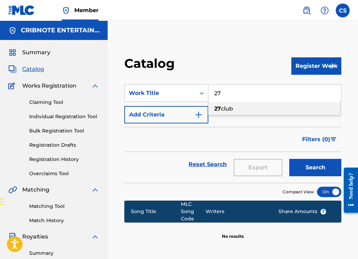
click at [237, 109] on div "27 club" at bounding box center [274, 109] width 132 height 13
type input "27 club"
click at [309, 166] on button "Search" at bounding box center [315, 167] width 52 height 17
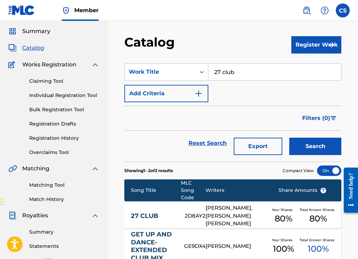
scroll to position [119, 0]
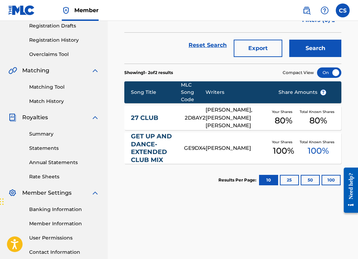
click at [219, 121] on div "[PERSON_NAME], [PERSON_NAME] [PERSON_NAME]" at bounding box center [237, 118] width 62 height 24
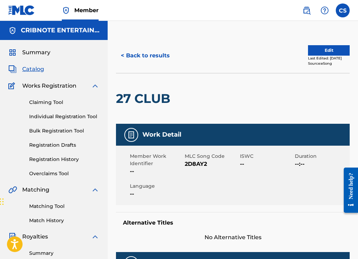
click at [312, 54] on button "Edit" at bounding box center [329, 50] width 42 height 10
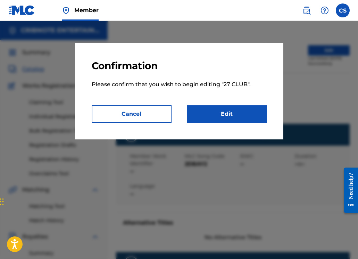
click at [237, 115] on link "Edit" at bounding box center [227, 113] width 80 height 17
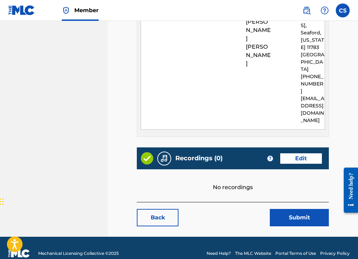
scroll to position [399, 0]
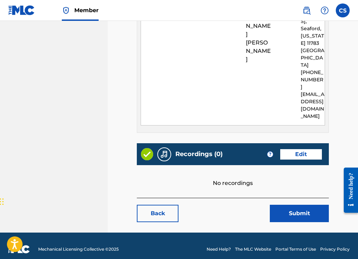
click at [302, 151] on link "Edit" at bounding box center [301, 154] width 42 height 10
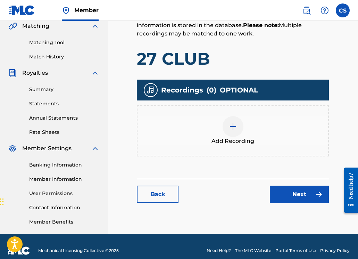
scroll to position [172, 0]
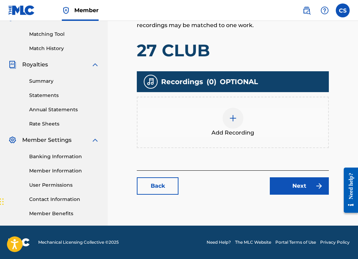
click at [232, 121] on img at bounding box center [233, 118] width 8 height 8
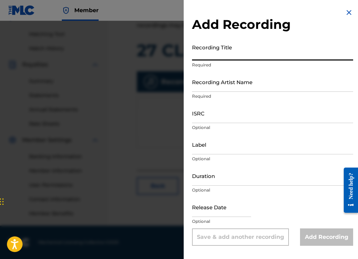
click at [219, 52] on input "Recording Title" at bounding box center [272, 51] width 161 height 20
click at [220, 55] on input "Recording Title" at bounding box center [272, 51] width 161 height 20
type input "27 Club"
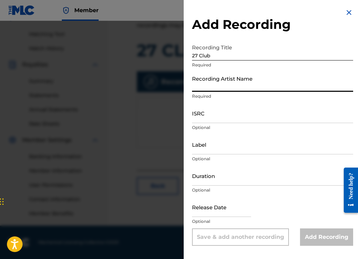
click at [224, 88] on input "Recording Artist Name" at bounding box center [272, 82] width 161 height 20
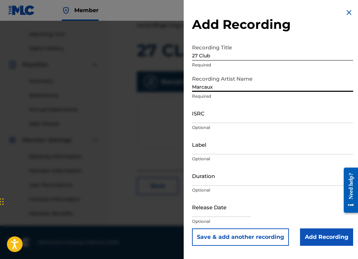
type input "Marcaux"
click at [303, 231] on input "Add Recording" at bounding box center [326, 236] width 53 height 17
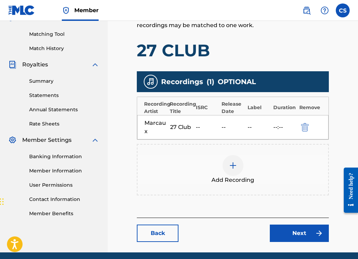
click at [290, 237] on link "Next" at bounding box center [299, 232] width 59 height 17
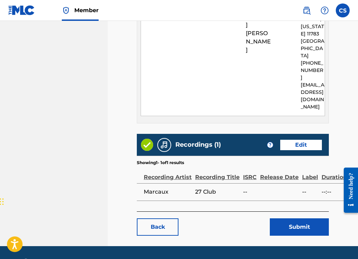
scroll to position [421, 0]
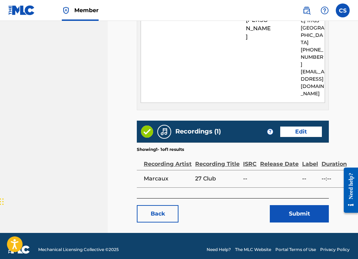
click at [297, 205] on button "Submit" at bounding box center [299, 213] width 59 height 17
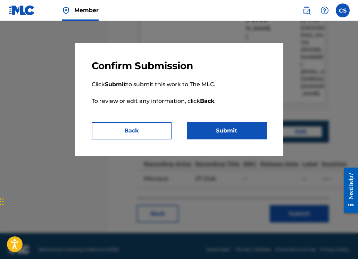
click at [213, 133] on button "Submit" at bounding box center [227, 130] width 80 height 17
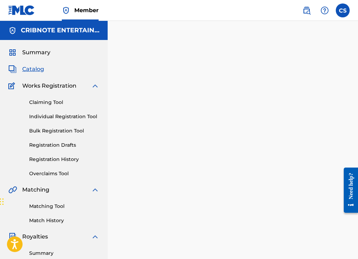
click at [28, 69] on span "Catalog" at bounding box center [33, 69] width 22 height 8
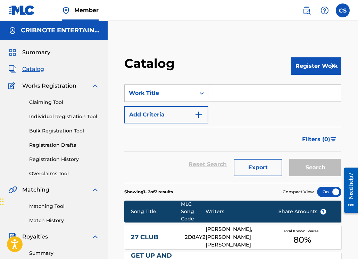
click at [215, 96] on input "Search Form" at bounding box center [274, 93] width 133 height 17
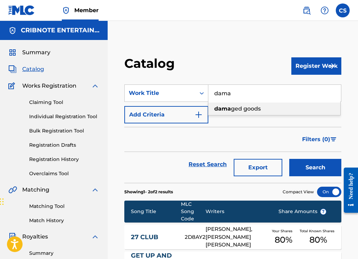
click at [234, 107] on span "ged goods" at bounding box center [246, 108] width 30 height 7
type input "damaged goods"
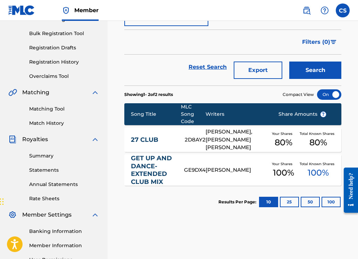
scroll to position [97, 0]
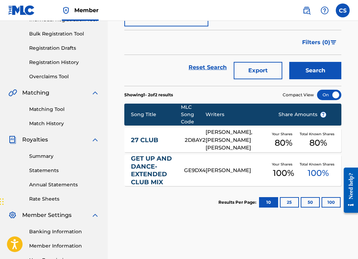
click at [316, 73] on button "Search" at bounding box center [315, 70] width 52 height 17
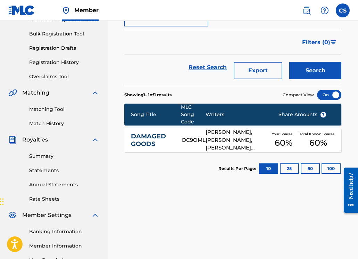
click at [153, 141] on link "DAMAGED GOODS" at bounding box center [152, 140] width 42 height 16
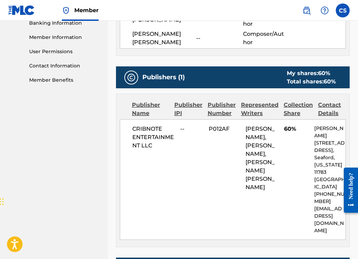
scroll to position [314, 0]
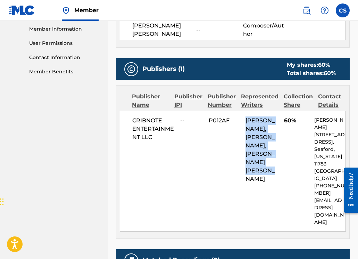
drag, startPoint x: 247, startPoint y: 120, endPoint x: 285, endPoint y: 178, distance: 70.0
click at [282, 180] on div "CRIBNOTE ENTERTAINMENT LLC -- P012AF [PERSON_NAME], [PERSON_NAME], [PERSON_NAME…" at bounding box center [233, 171] width 226 height 121
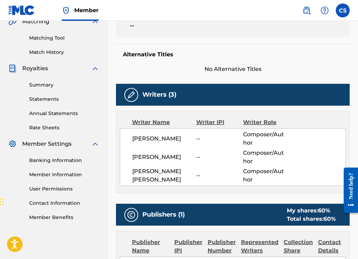
scroll to position [110, 0]
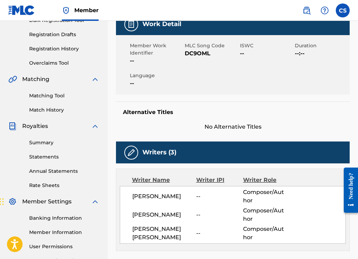
click at [39, 93] on link "Matching Tool" at bounding box center [64, 95] width 70 height 7
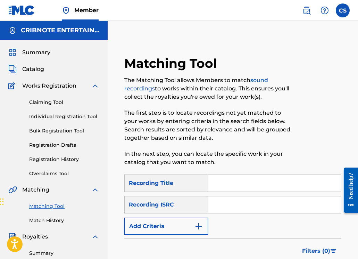
click at [238, 187] on input "Search Form" at bounding box center [274, 183] width 133 height 17
click at [261, 187] on input "damaged good" at bounding box center [274, 183] width 133 height 17
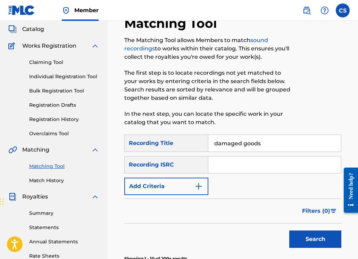
scroll to position [131, 0]
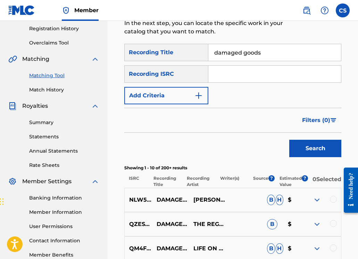
type input "damaged goods"
click at [300, 149] on button "Search" at bounding box center [315, 148] width 52 height 17
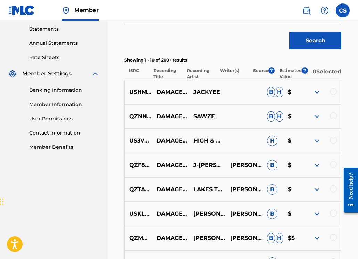
scroll to position [96, 0]
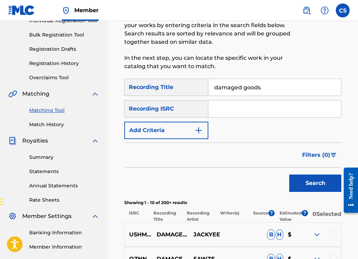
click at [202, 129] on img "Search Form" at bounding box center [199, 130] width 8 height 8
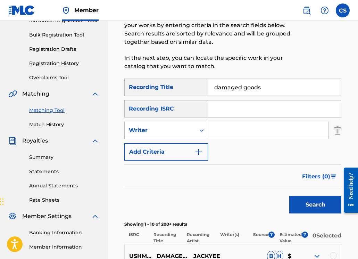
click at [220, 131] on input "Search Form" at bounding box center [268, 130] width 120 height 17
type input "[PERSON_NAME]"
click at [319, 203] on button "Search" at bounding box center [315, 204] width 52 height 17
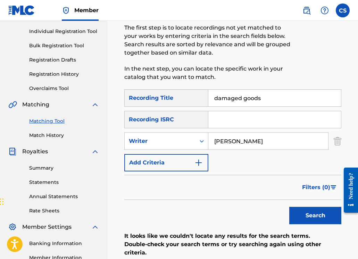
scroll to position [78, 0]
